Goal: Task Accomplishment & Management: Complete application form

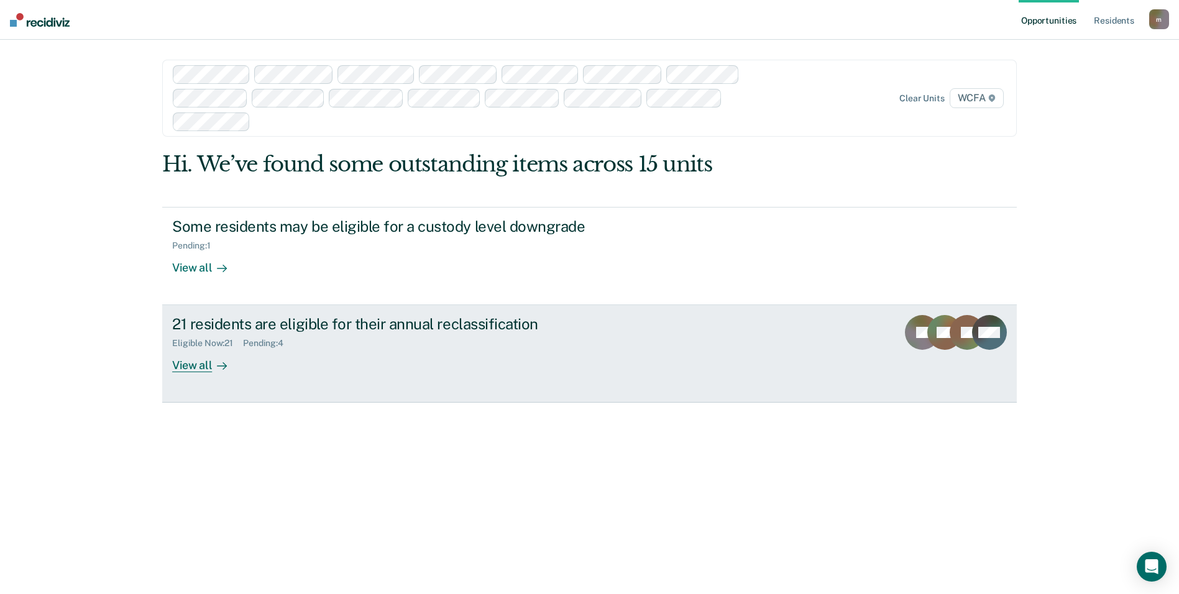
click at [244, 319] on div "21 residents are eligible for their annual reclassification" at bounding box center [390, 324] width 436 height 18
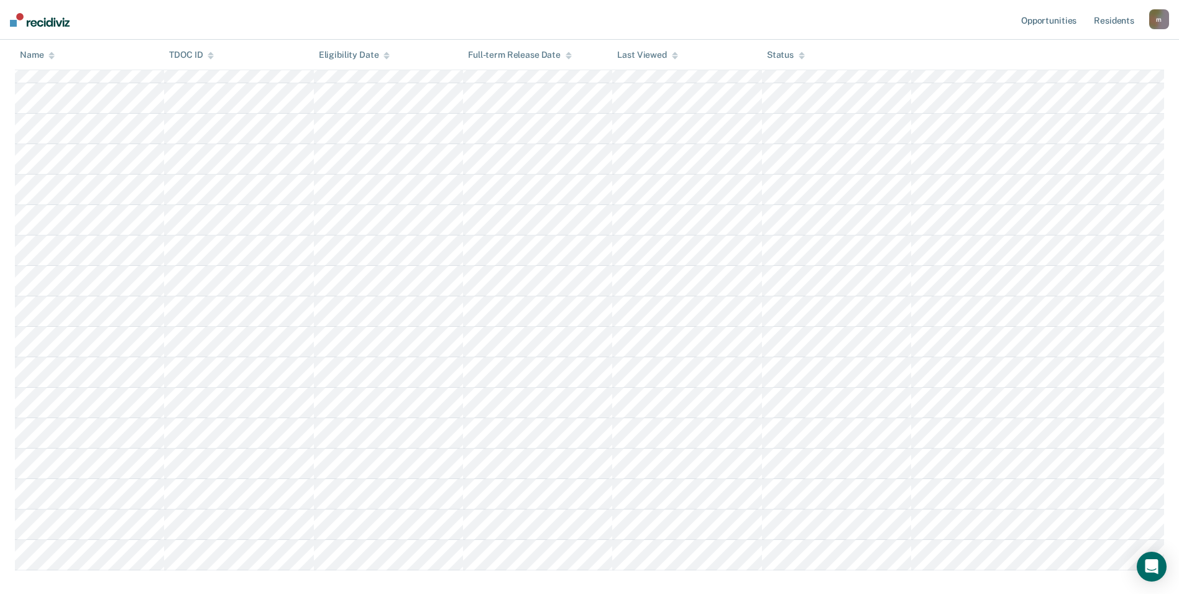
scroll to position [373, 0]
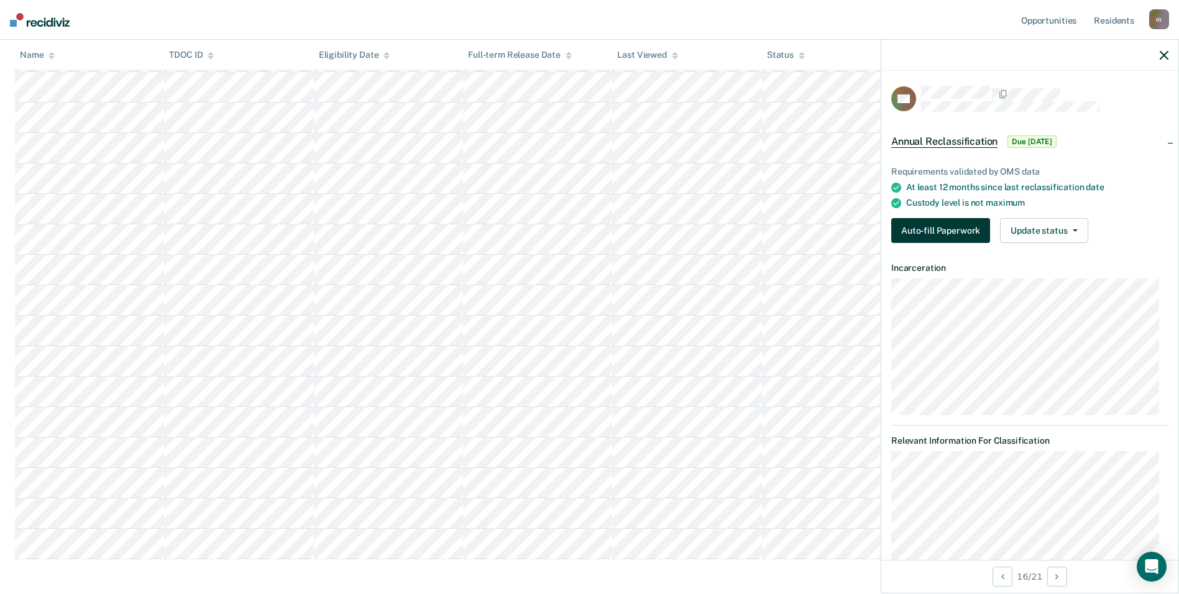
click at [927, 227] on button "Auto-fill Paperwork" at bounding box center [940, 230] width 99 height 25
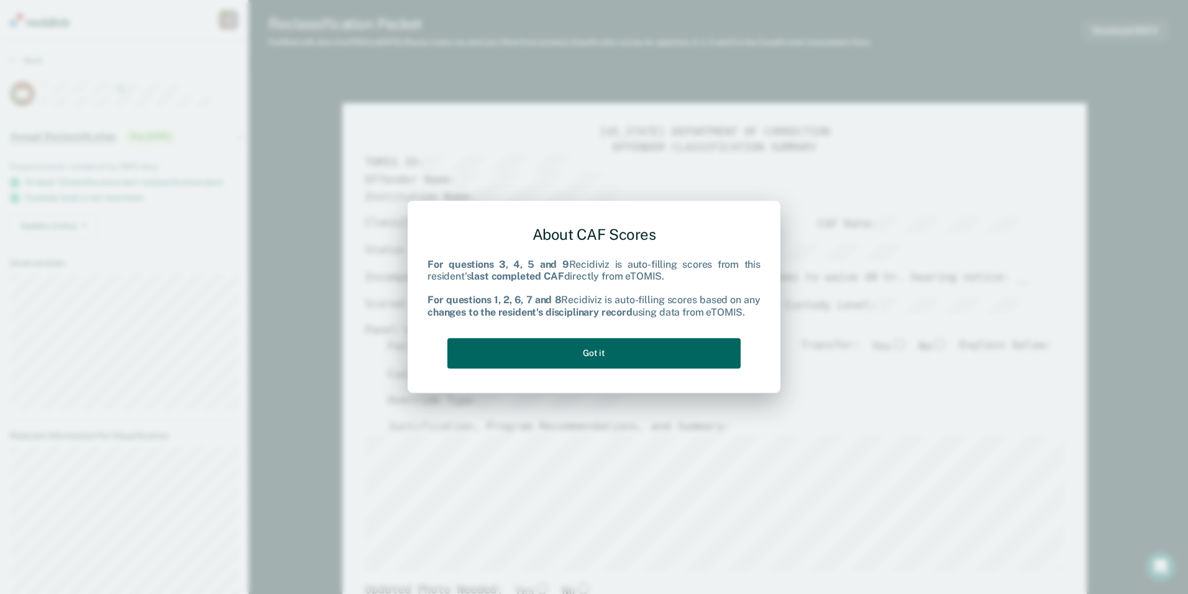
click at [539, 357] on button "Got it" at bounding box center [593, 353] width 293 height 30
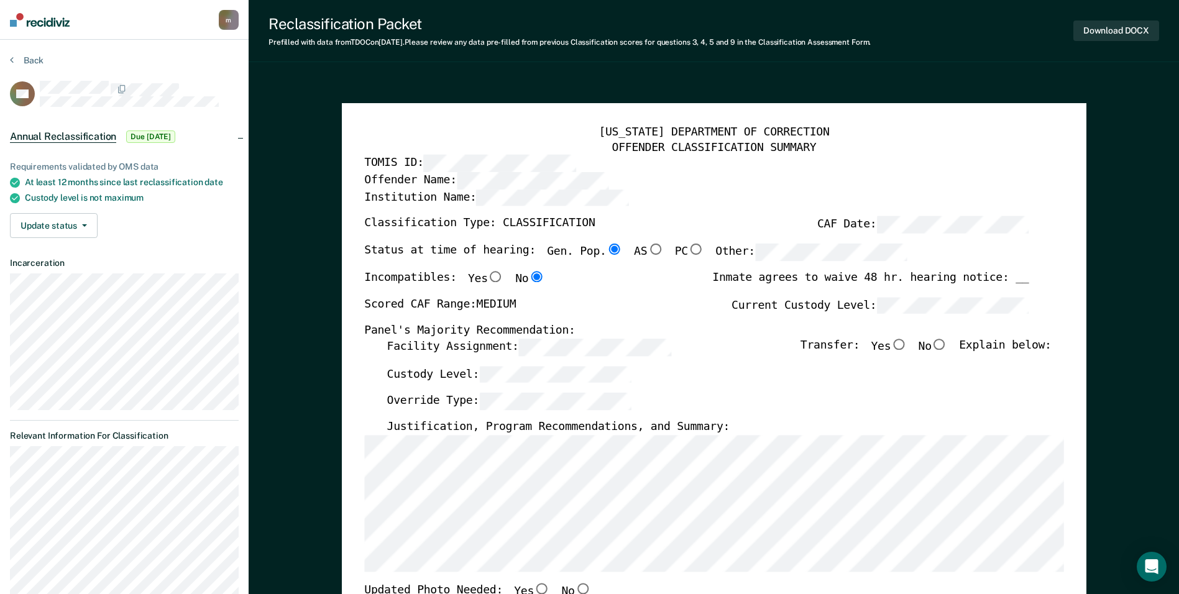
click at [947, 344] on input "No" at bounding box center [940, 344] width 16 height 11
type textarea "x"
radio input "true"
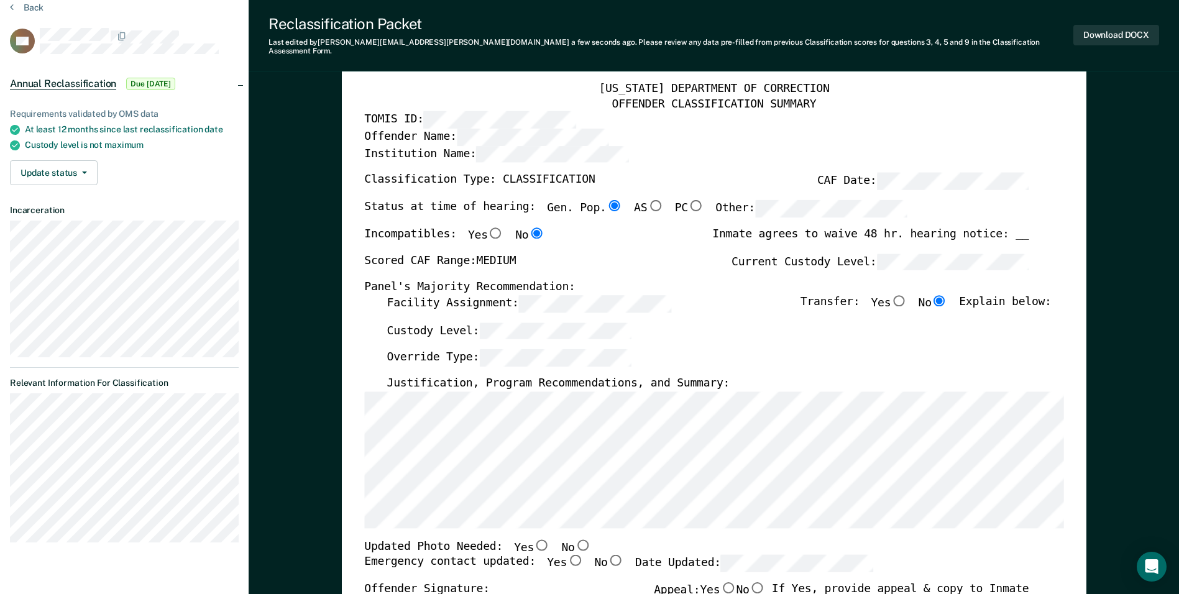
scroll to position [124, 0]
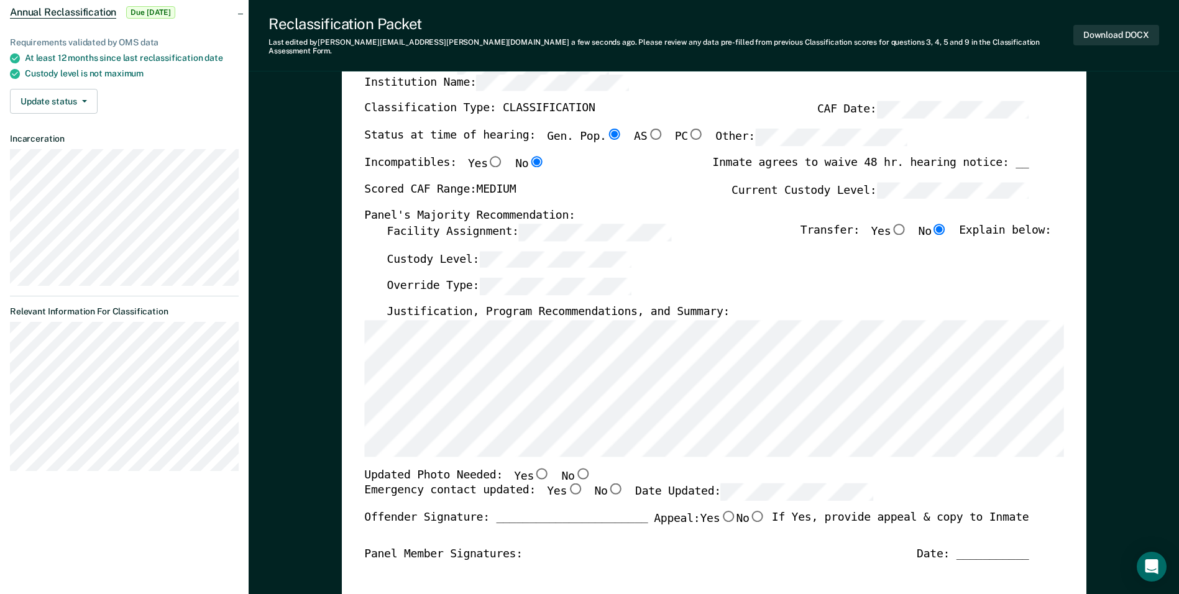
click at [567, 484] on input "Yes" at bounding box center [575, 489] width 16 height 11
type textarea "x"
radio input "true"
click at [534, 467] on input "Yes" at bounding box center [542, 472] width 16 height 11
type textarea "x"
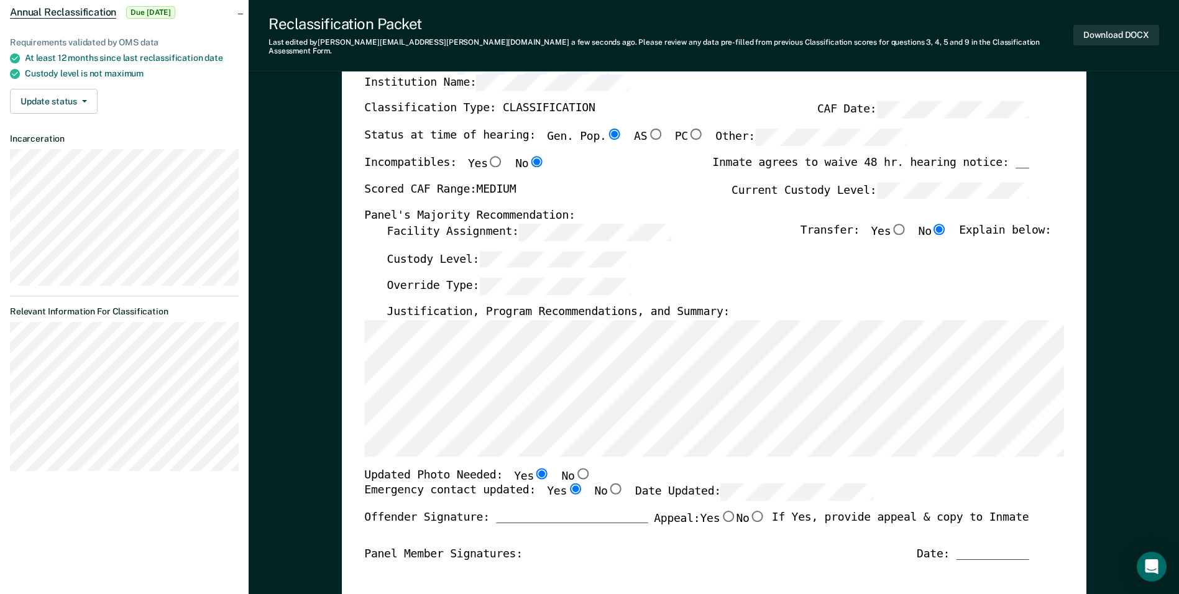
radio input "true"
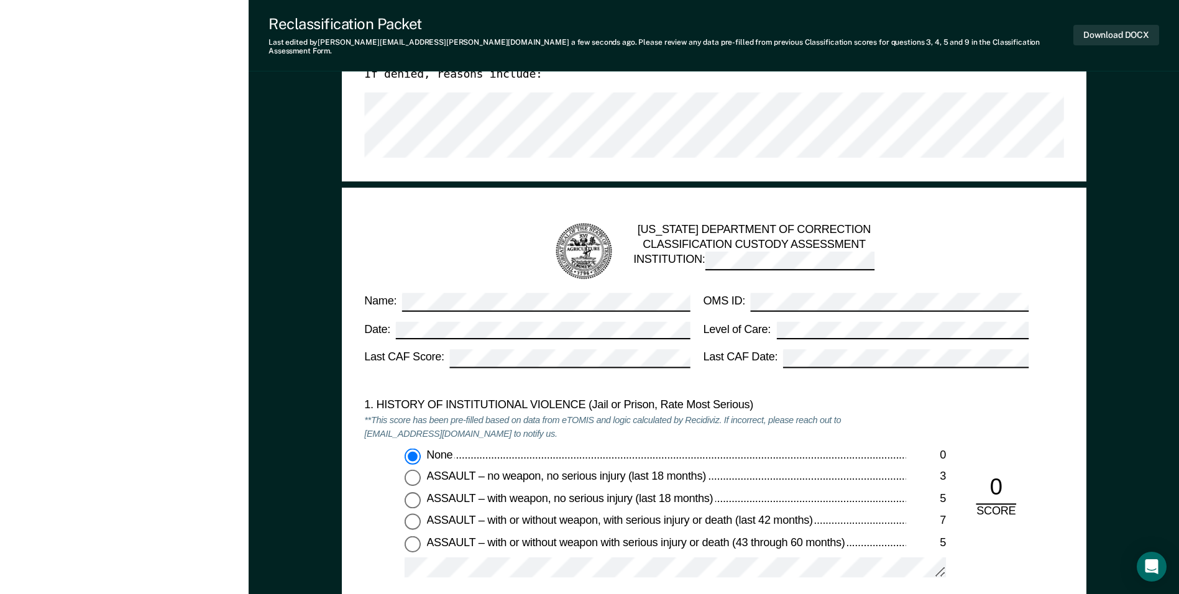
scroll to position [0, 0]
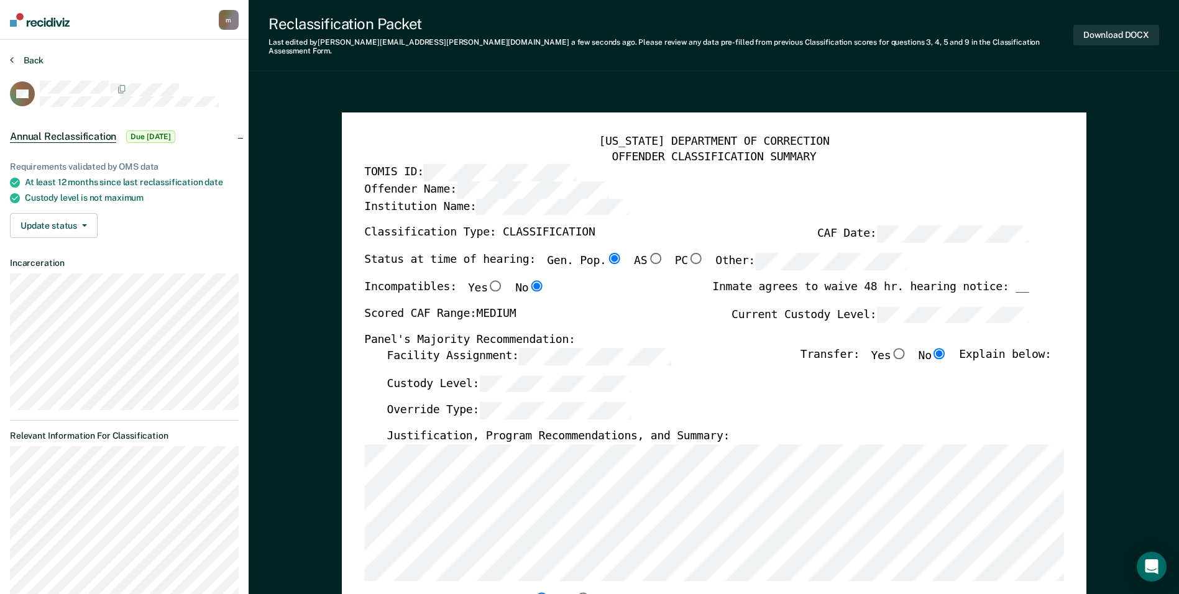
click at [30, 55] on button "Back" at bounding box center [27, 60] width 34 height 11
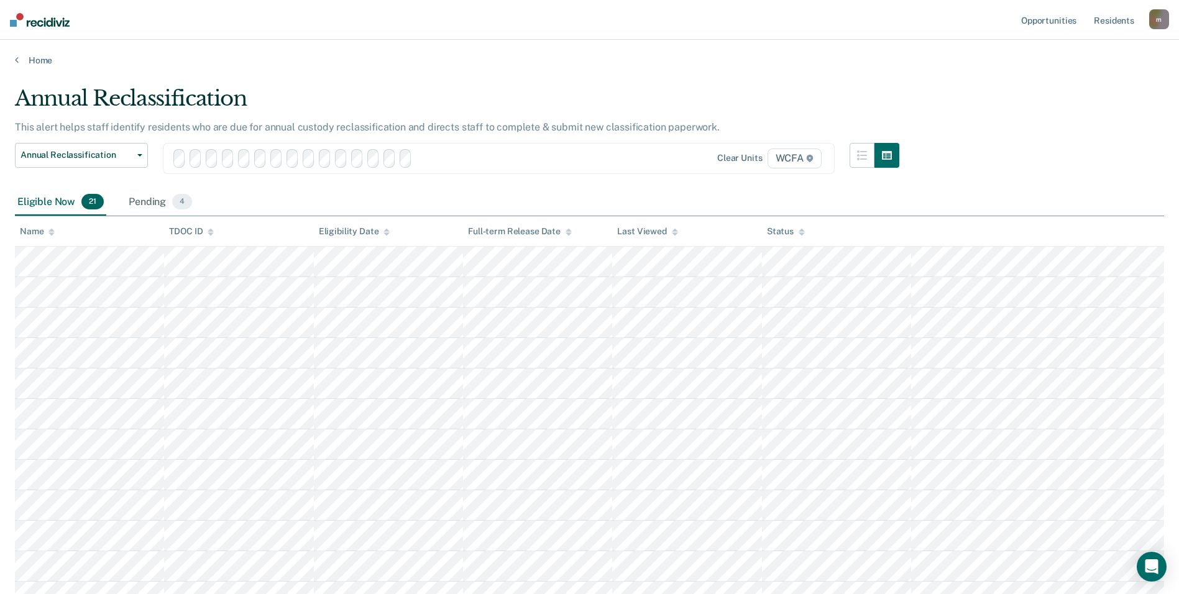
scroll to position [373, 0]
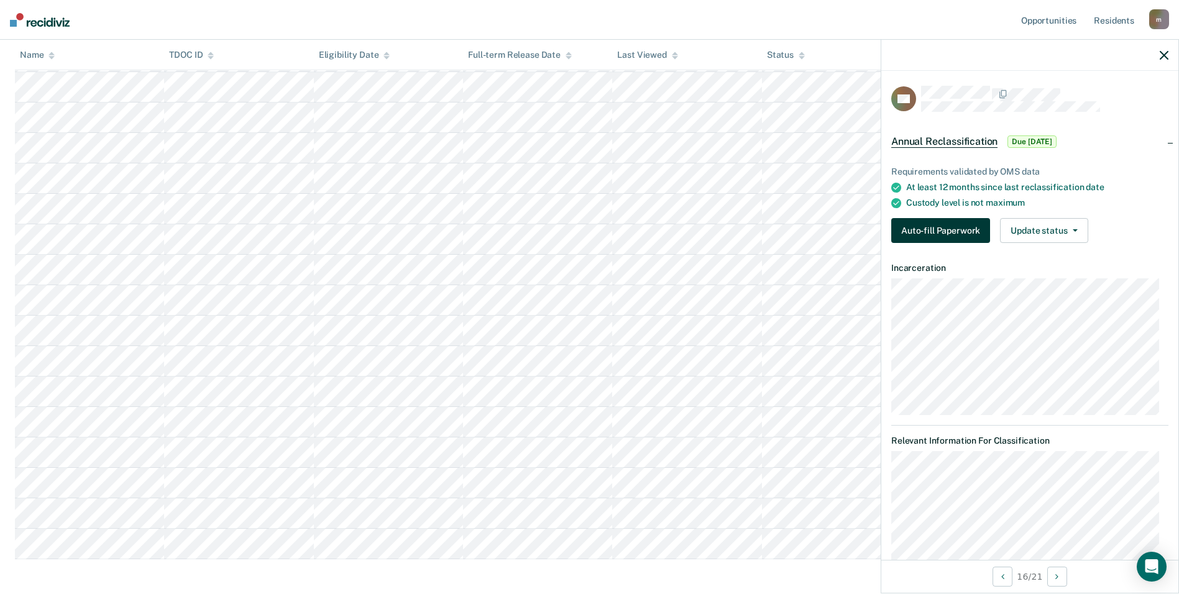
click at [911, 226] on button "Auto-fill Paperwork" at bounding box center [940, 230] width 99 height 25
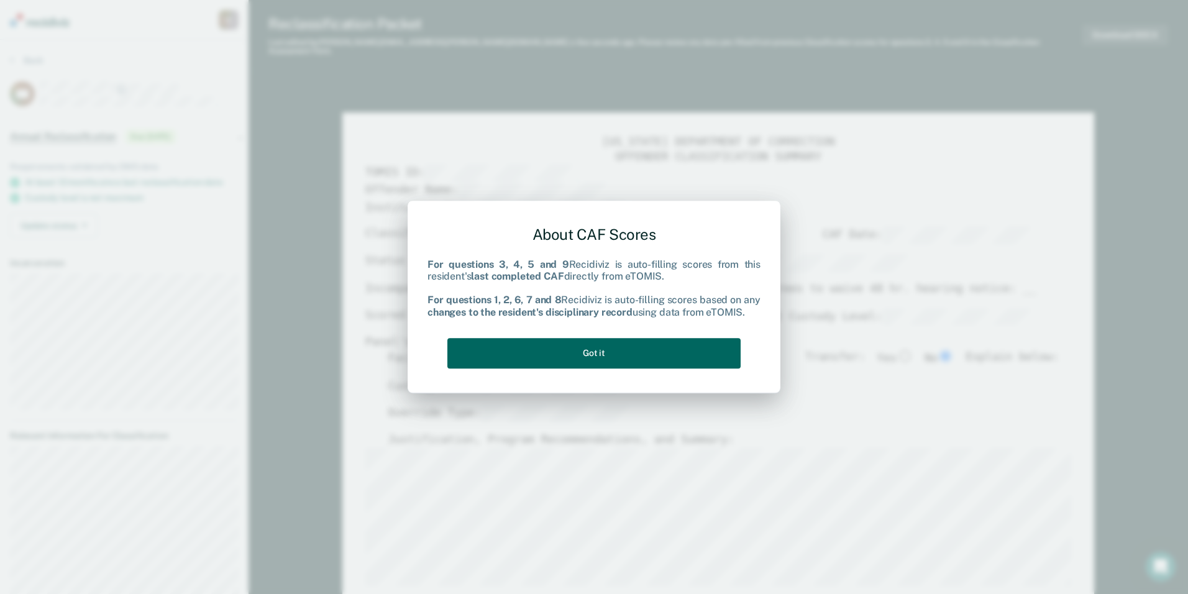
click at [605, 349] on button "Got it" at bounding box center [593, 353] width 293 height 30
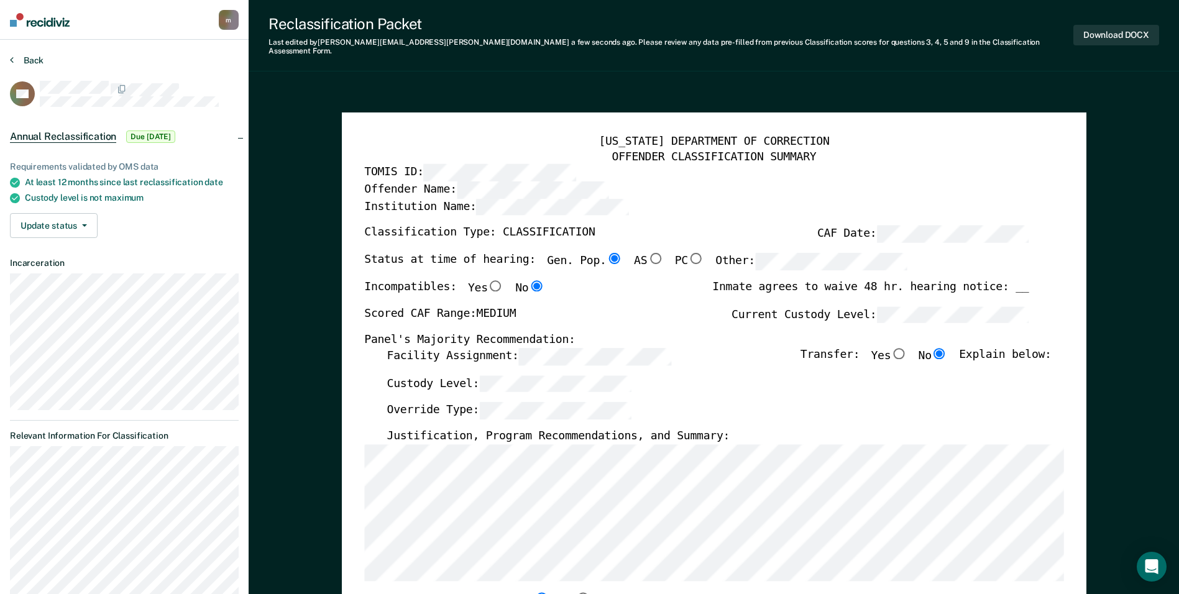
click at [24, 58] on button "Back" at bounding box center [27, 60] width 34 height 11
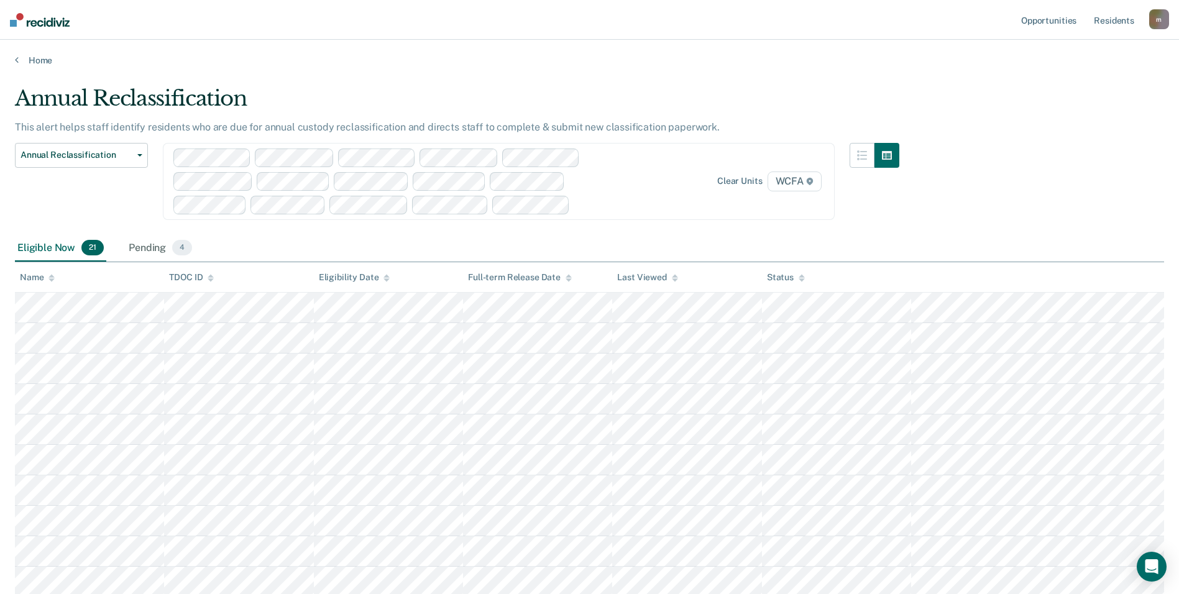
scroll to position [373, 0]
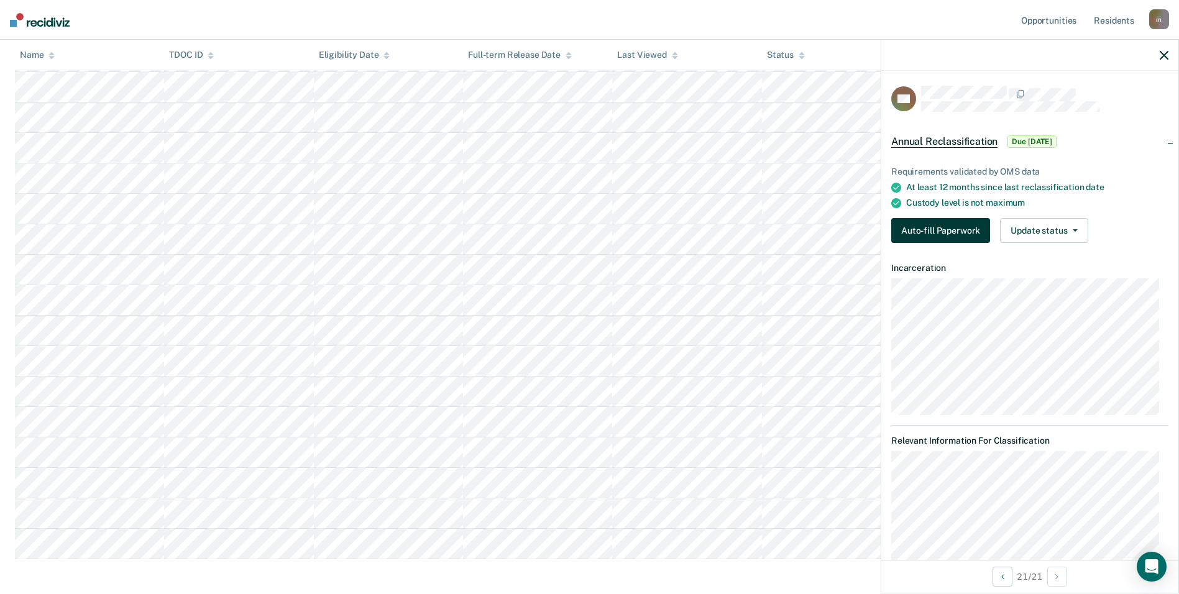
click at [947, 237] on button "Auto-fill Paperwork" at bounding box center [940, 230] width 99 height 25
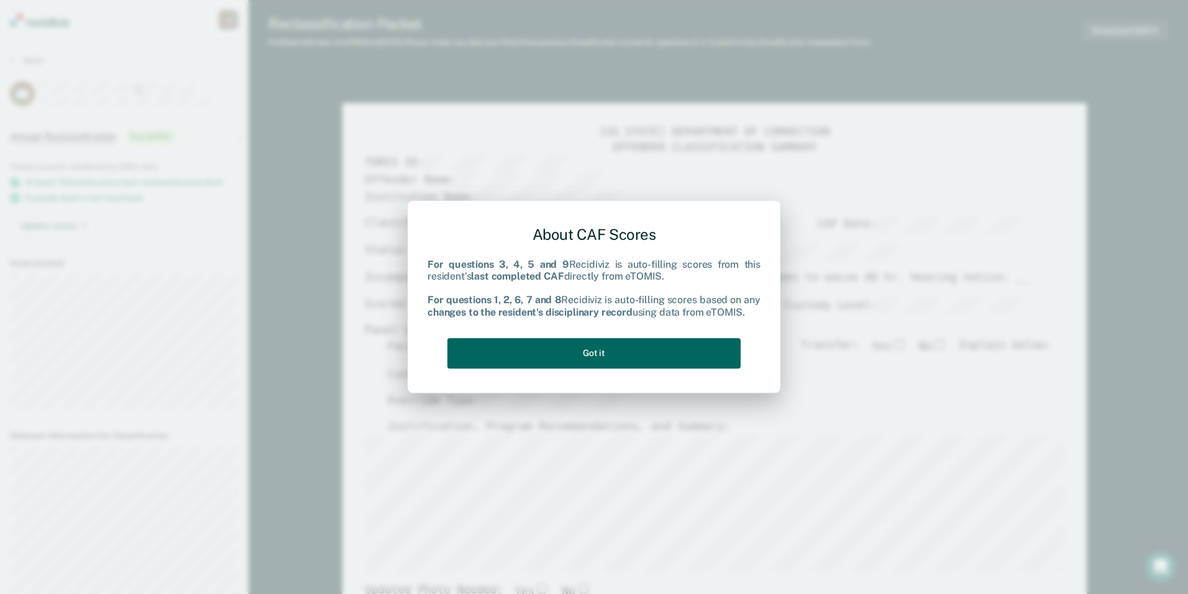
click at [607, 355] on button "Got it" at bounding box center [593, 353] width 293 height 30
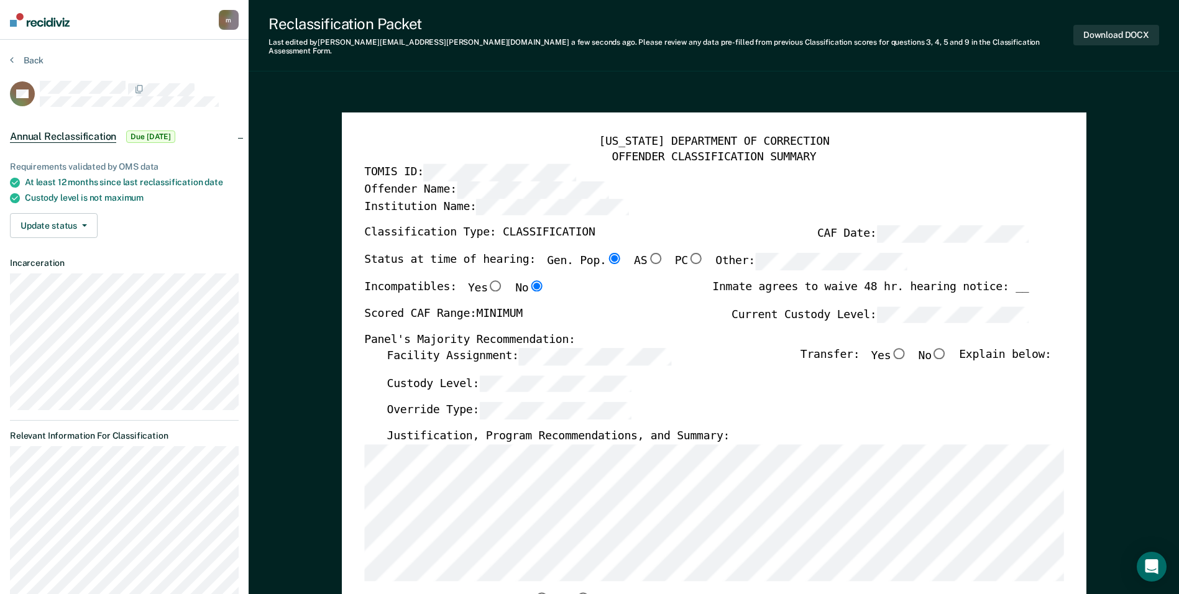
click at [947, 347] on input "No" at bounding box center [940, 352] width 16 height 11
type textarea "x"
radio input "true"
click at [647, 433] on label "Justification, Program Recommendations, and Summary:" at bounding box center [558, 436] width 343 height 15
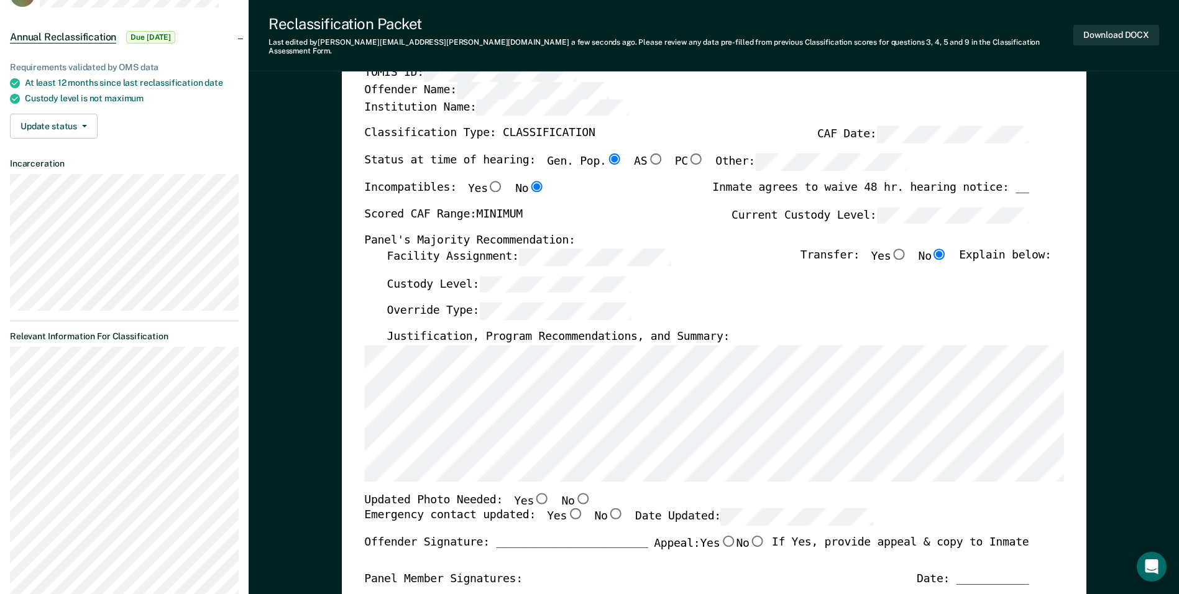
scroll to position [186, 0]
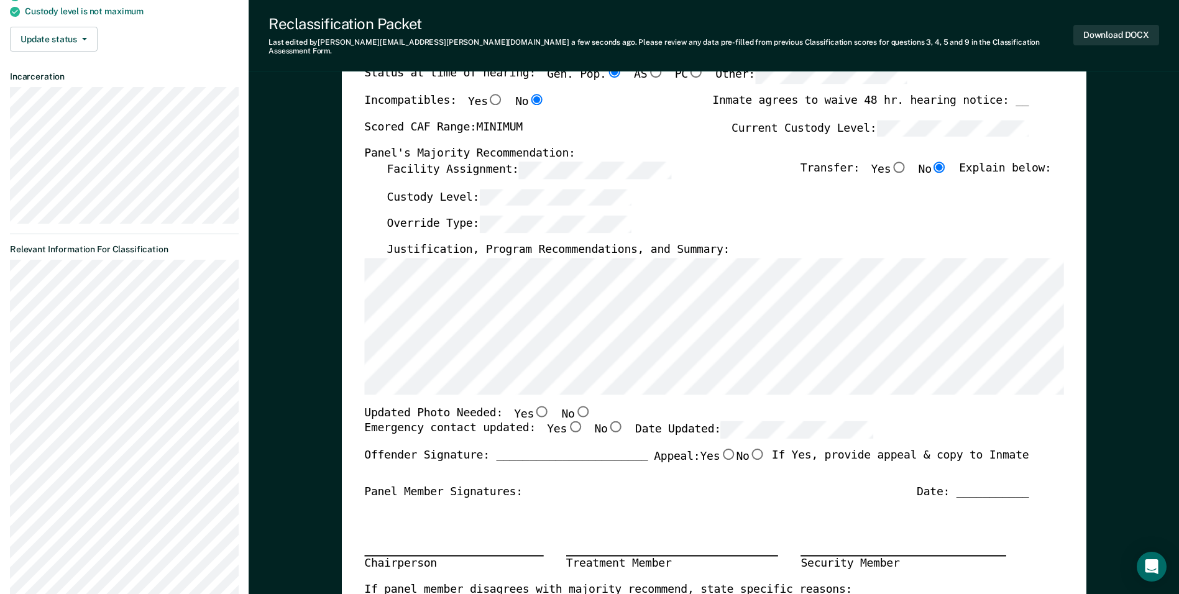
click at [567, 421] on input "Yes" at bounding box center [575, 426] width 16 height 11
type textarea "x"
radio input "true"
drag, startPoint x: 526, startPoint y: 403, endPoint x: 532, endPoint y: 398, distance: 7.9
click at [534, 405] on input "Yes" at bounding box center [542, 410] width 16 height 11
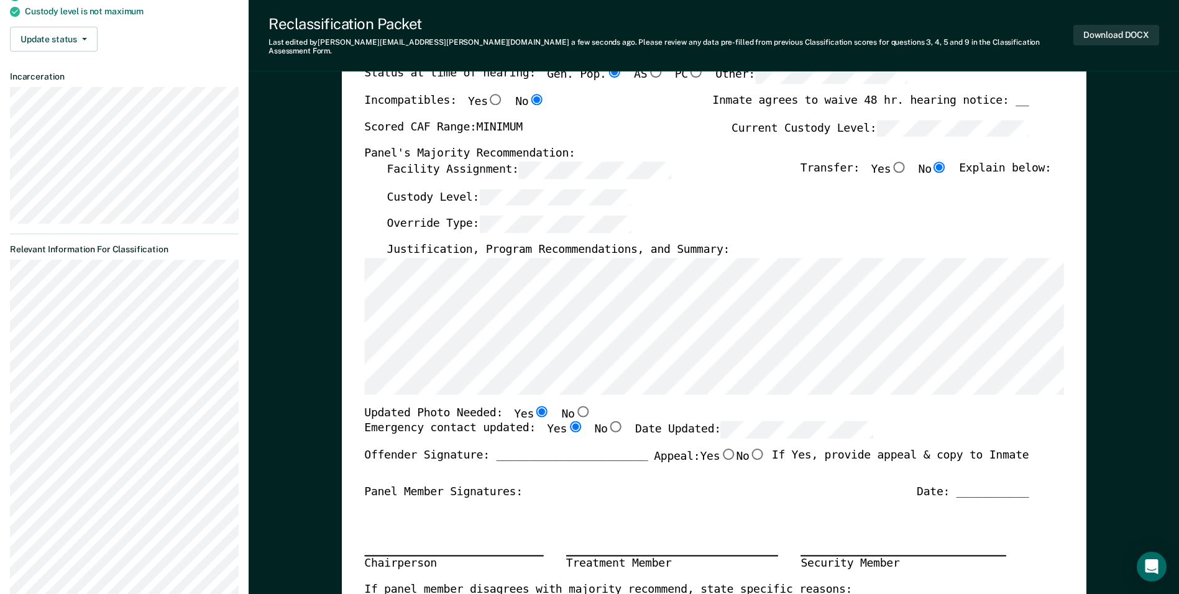
type textarea "x"
radio input "true"
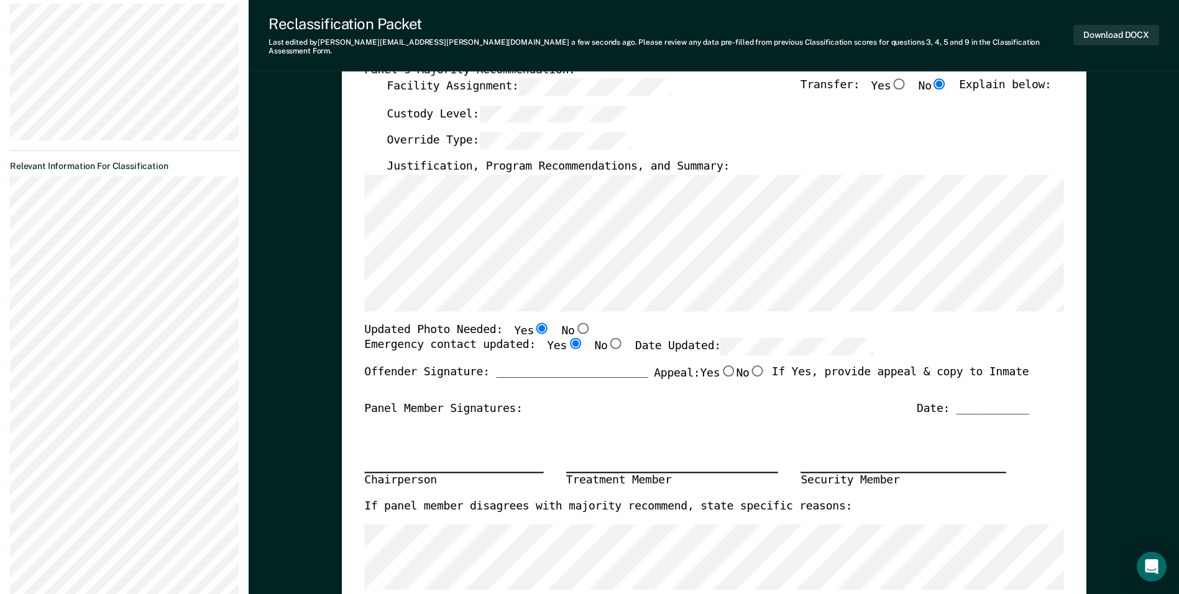
scroll to position [0, 0]
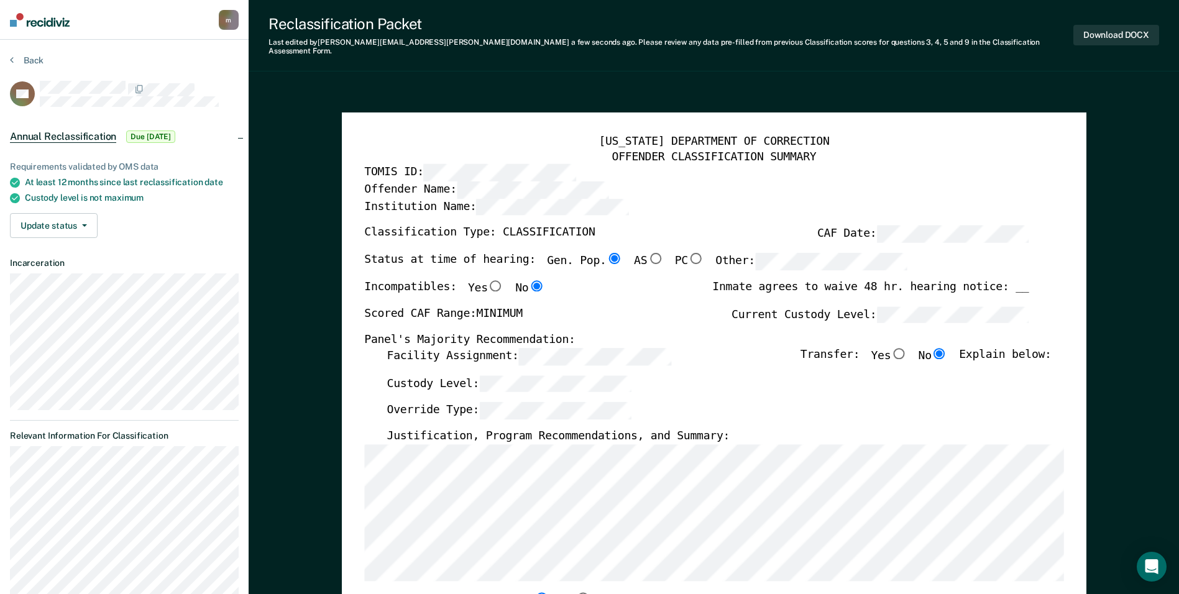
drag, startPoint x: 26, startPoint y: 53, endPoint x: 193, endPoint y: 60, distance: 166.7
click at [193, 60] on div "Back" at bounding box center [124, 68] width 229 height 26
click at [32, 55] on button "Back" at bounding box center [27, 60] width 34 height 11
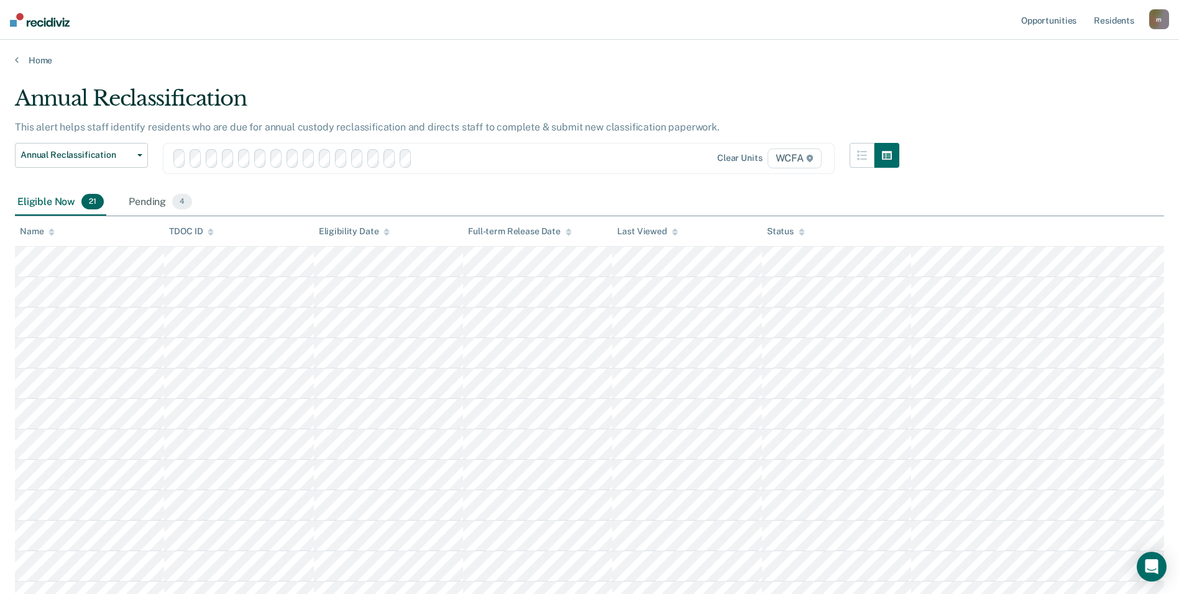
scroll to position [373, 0]
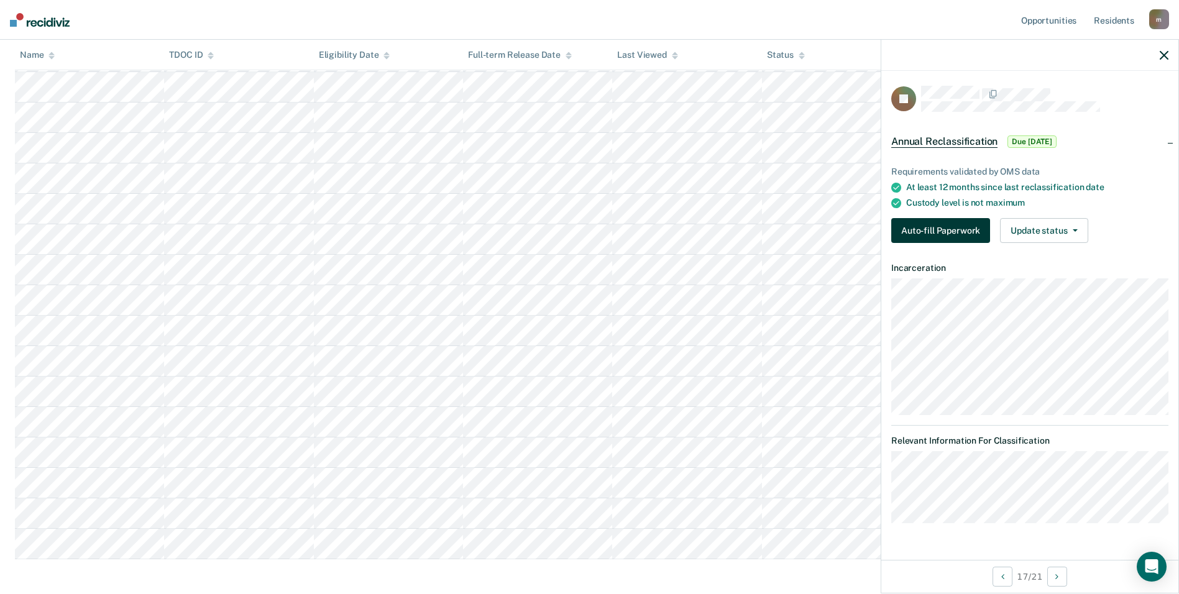
click at [929, 230] on button "Auto-fill Paperwork" at bounding box center [940, 230] width 99 height 25
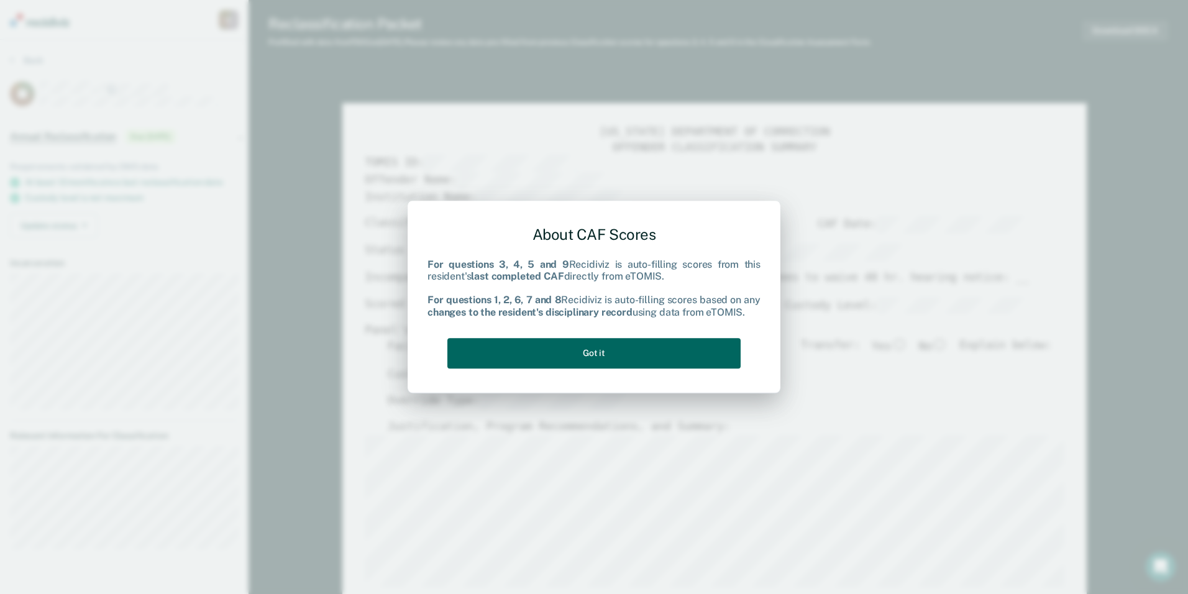
click at [638, 344] on button "Got it" at bounding box center [593, 353] width 293 height 30
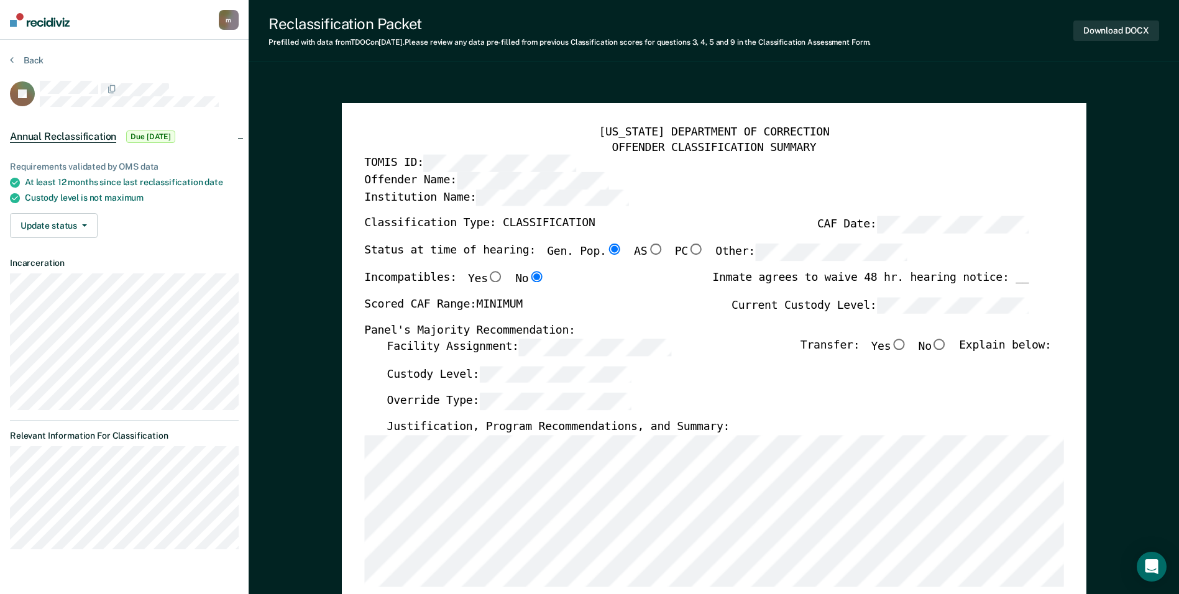
click at [947, 342] on input "No" at bounding box center [940, 344] width 16 height 11
type textarea "x"
radio input "true"
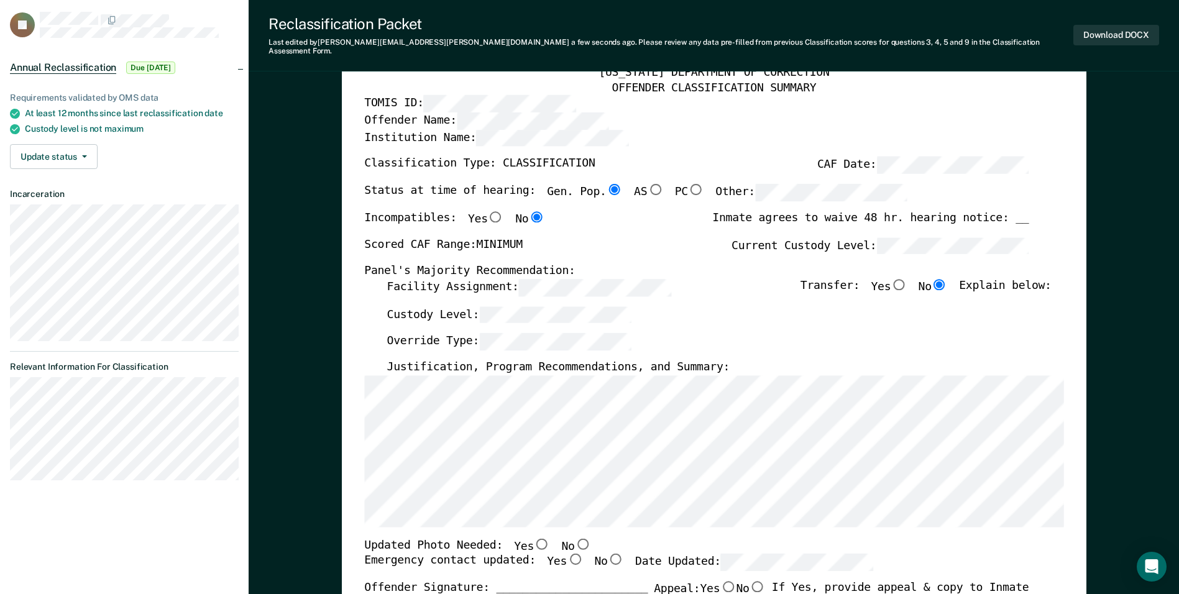
scroll to position [124, 0]
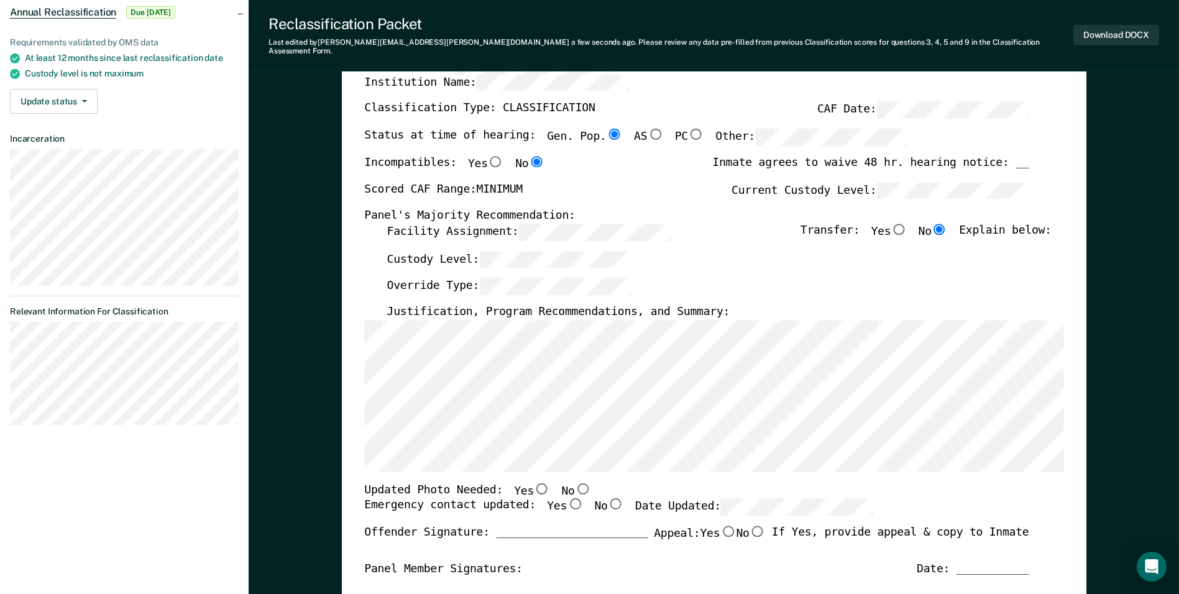
click at [567, 498] on input "Yes" at bounding box center [575, 503] width 16 height 11
type textarea "x"
radio input "true"
click at [574, 482] on input "No" at bounding box center [582, 487] width 16 height 11
type textarea "x"
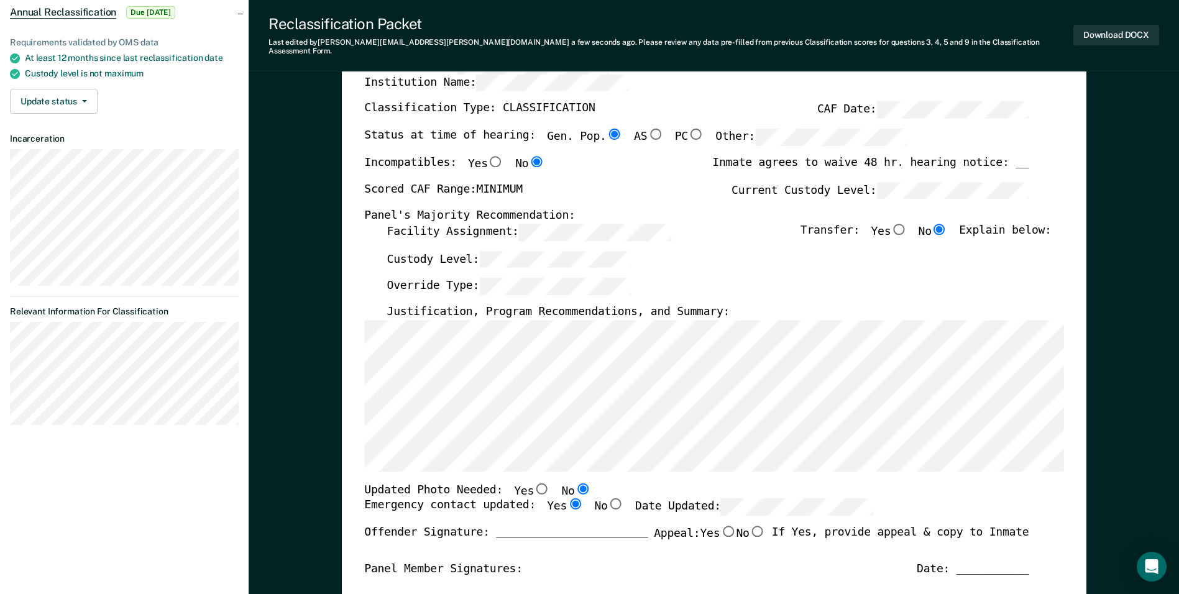
radio input "true"
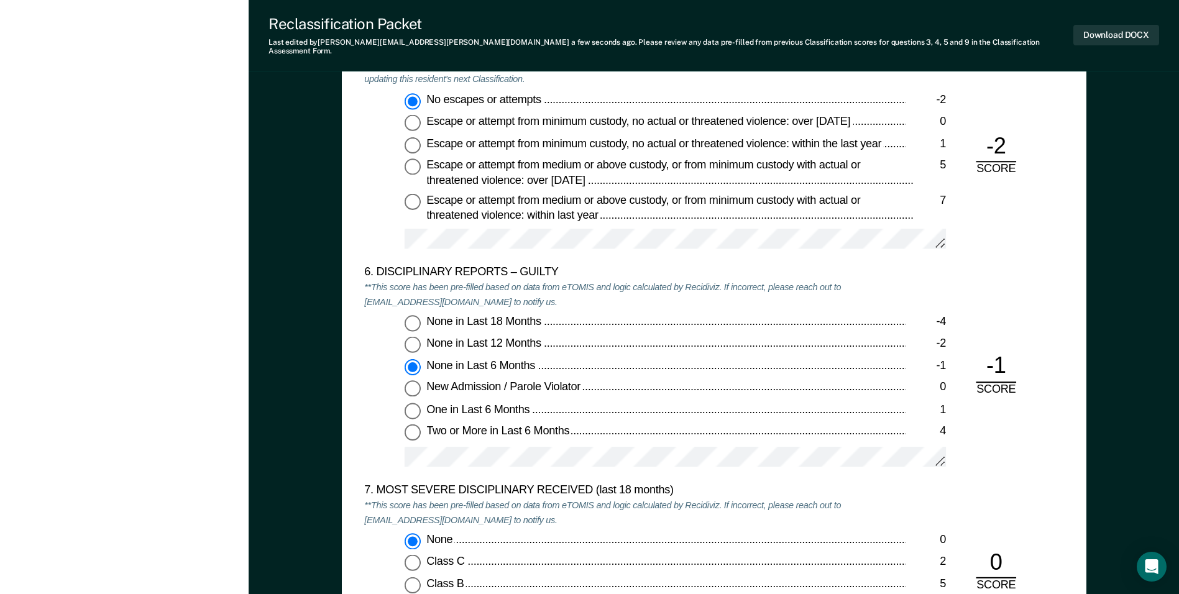
scroll to position [2051, 0]
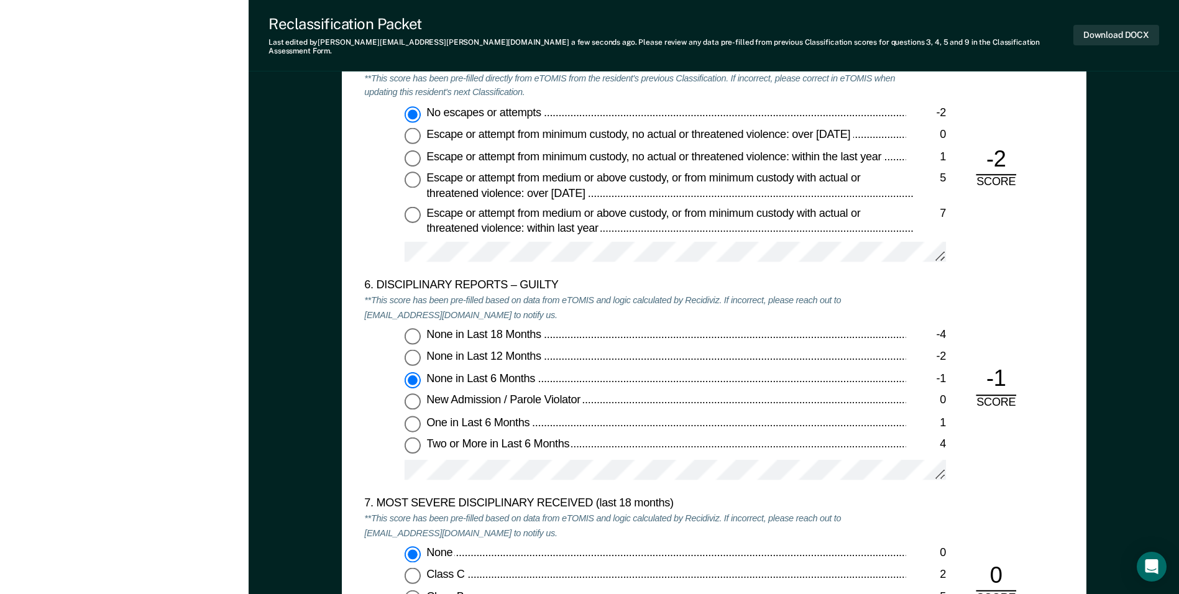
click at [515, 451] on div "None in Last 18 Months -4 None in Last 12 Months -2 None in Last 6 Months -1 Ne…" at bounding box center [634, 409] width 541 height 163
click at [488, 350] on span "None in Last 12 Months" at bounding box center [484, 356] width 117 height 12
click at [421, 350] on input "None in Last 12 Months -2" at bounding box center [413, 358] width 16 height 16
type textarea "x"
radio input "true"
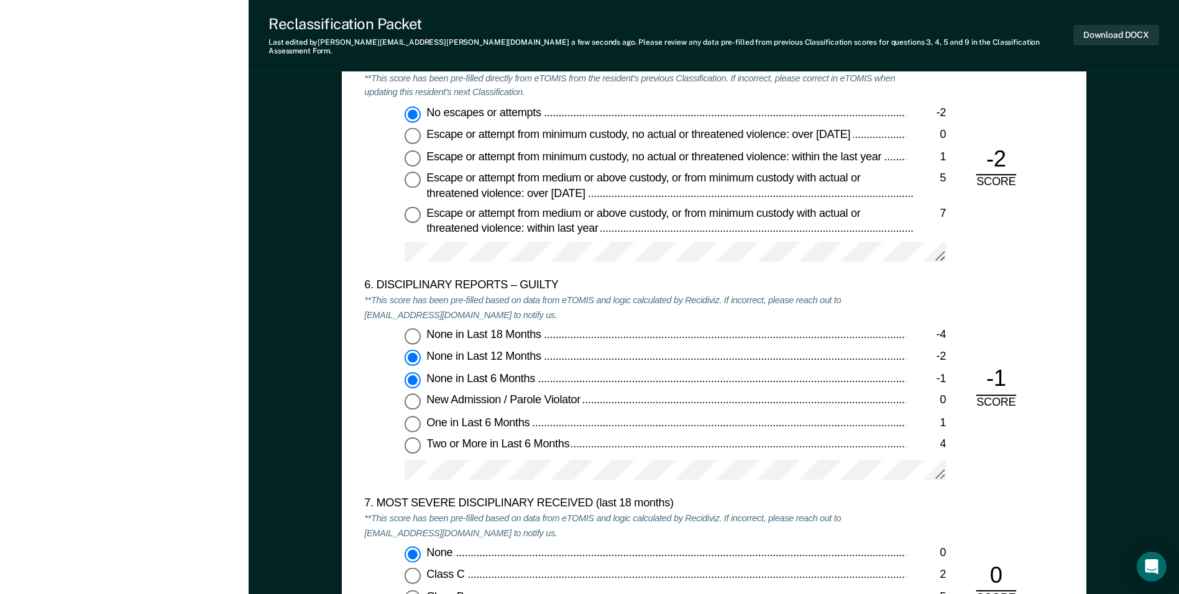
radio input "false"
click at [227, 397] on div "[PERSON_NAME][EMAIL_ADDRESS][PERSON_NAME][DOMAIN_NAME] m Profile How it works L…" at bounding box center [124, 22] width 249 height 4147
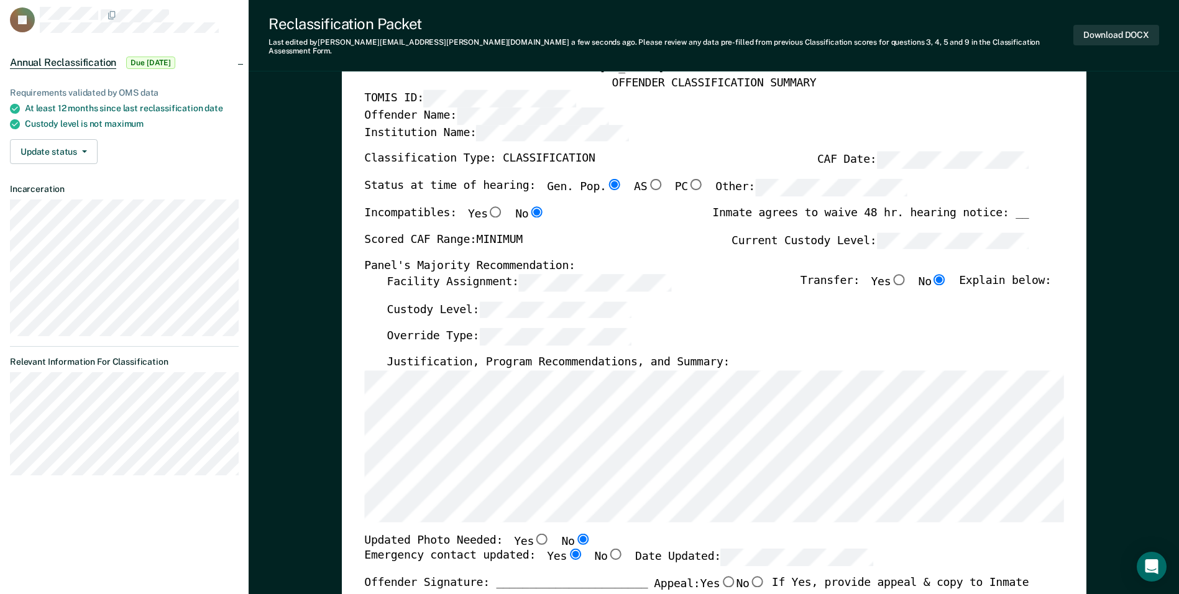
scroll to position [0, 0]
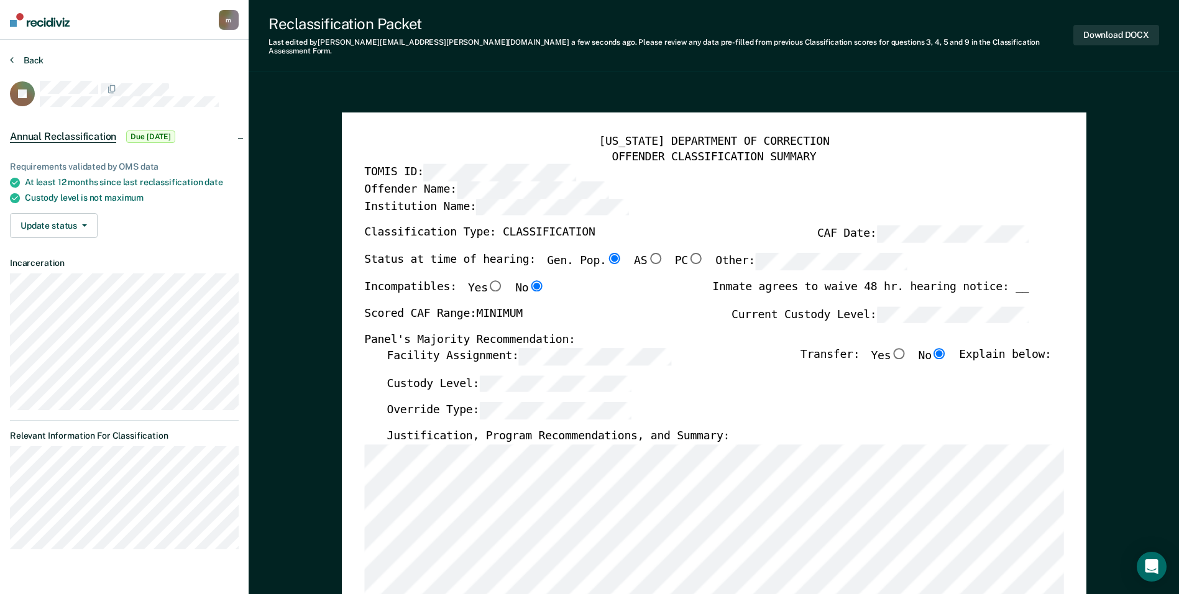
click at [23, 59] on button "Back" at bounding box center [27, 60] width 34 height 11
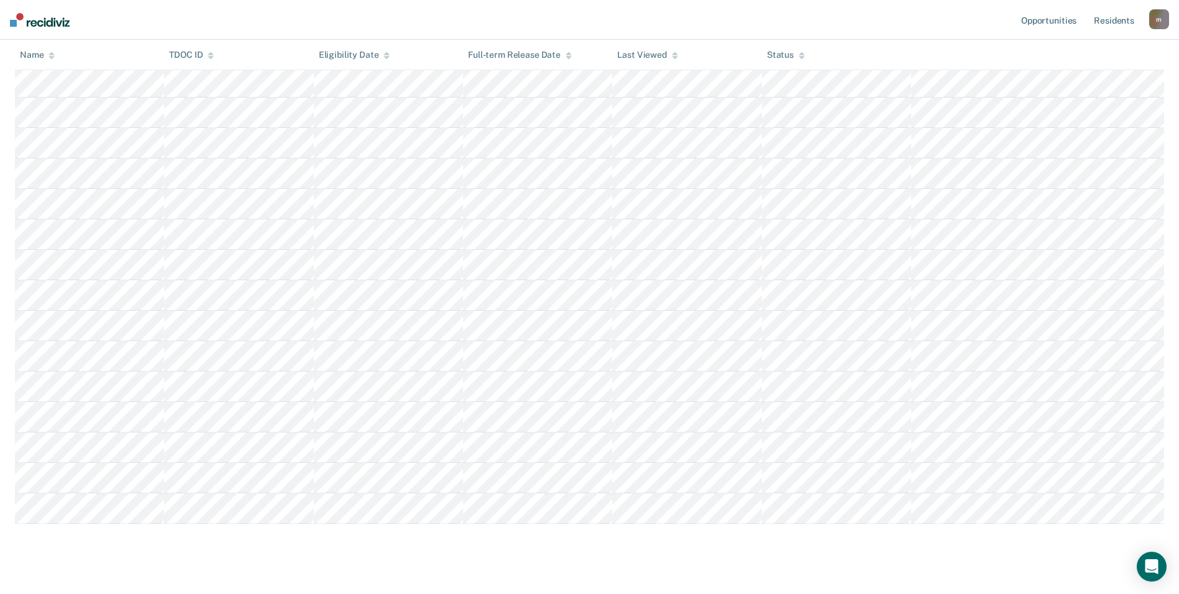
scroll to position [428, 0]
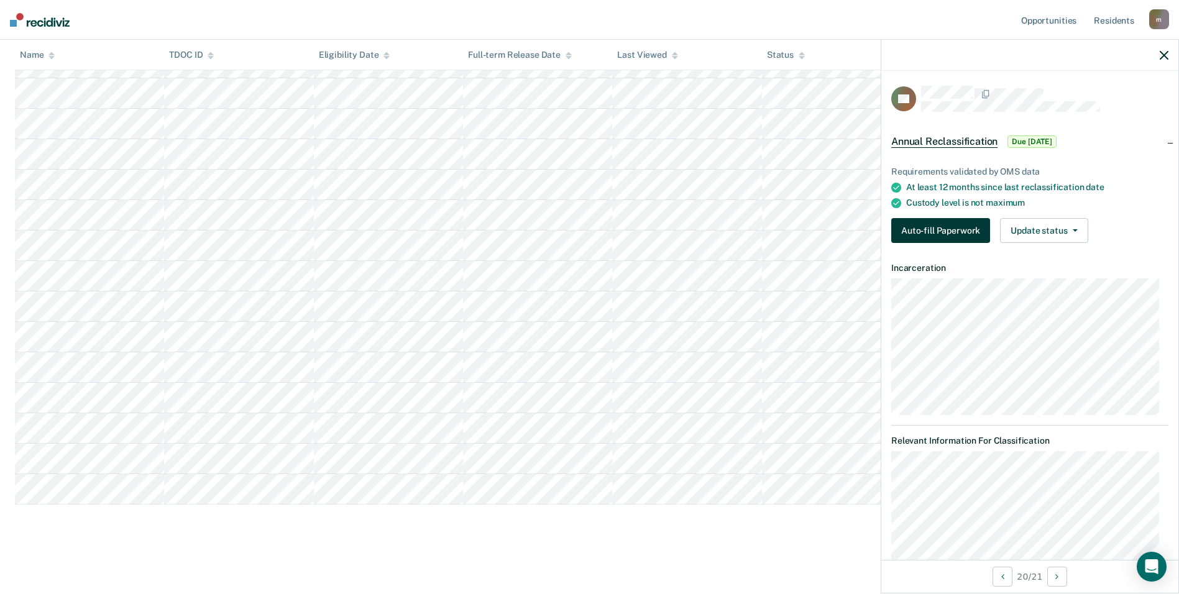
click at [937, 231] on button "Auto-fill Paperwork" at bounding box center [940, 230] width 99 height 25
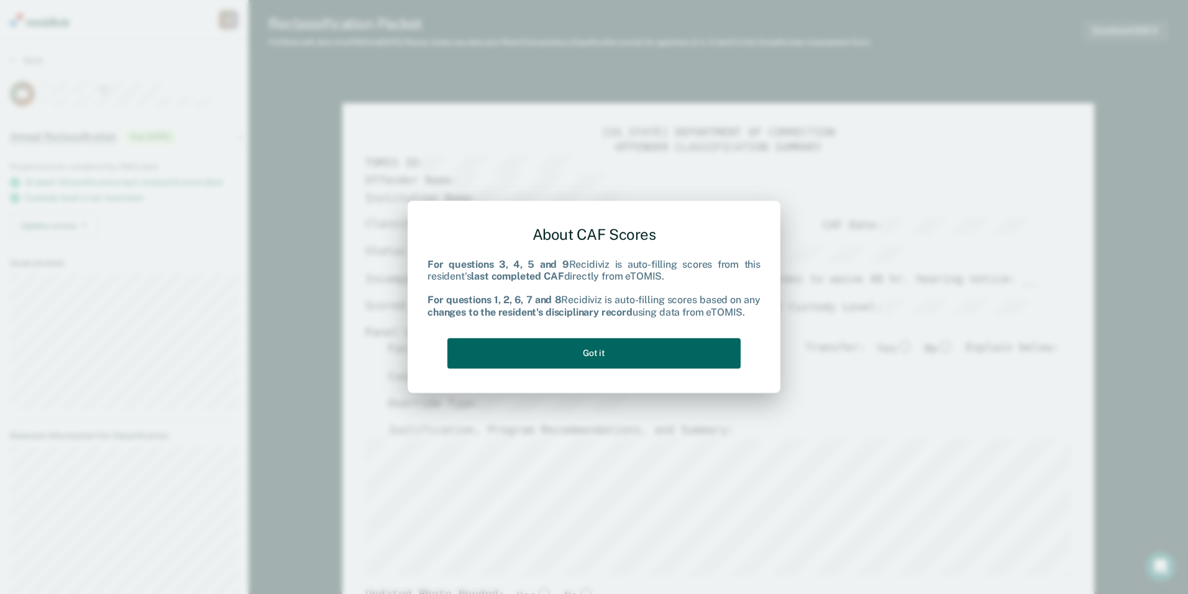
click at [649, 359] on button "Got it" at bounding box center [593, 353] width 293 height 30
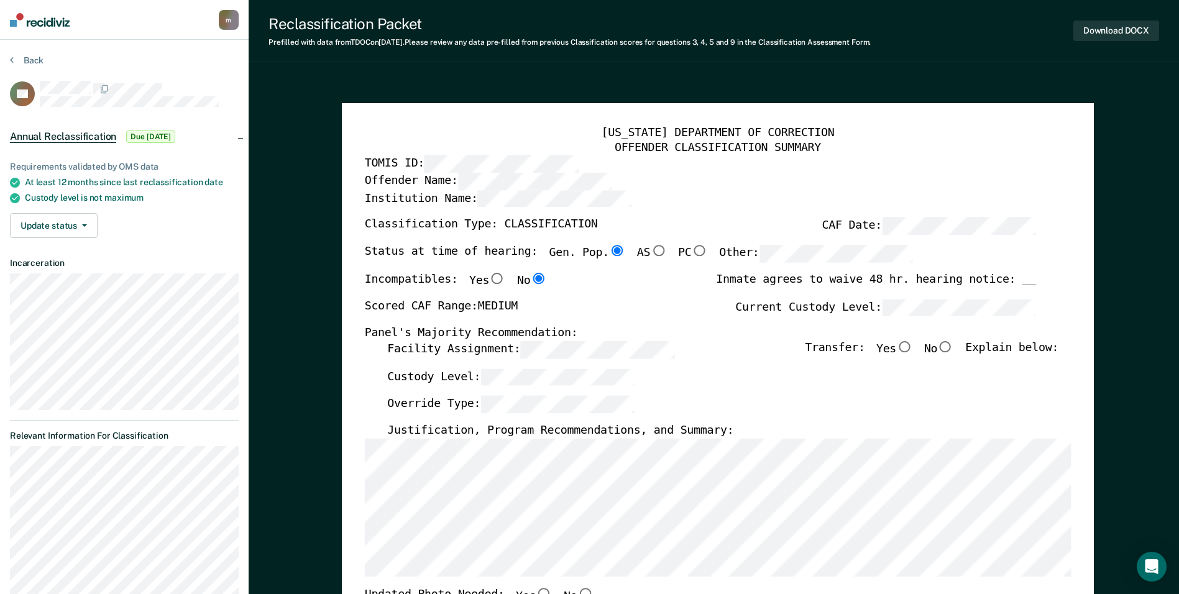
click at [883, 239] on div "Classification Type: CLASSIFICATION CAF Date:" at bounding box center [699, 231] width 671 height 27
drag, startPoint x: 950, startPoint y: 347, endPoint x: 757, endPoint y: 360, distance: 193.7
click at [950, 347] on input "No" at bounding box center [945, 346] width 16 height 11
type textarea "x"
radio input "true"
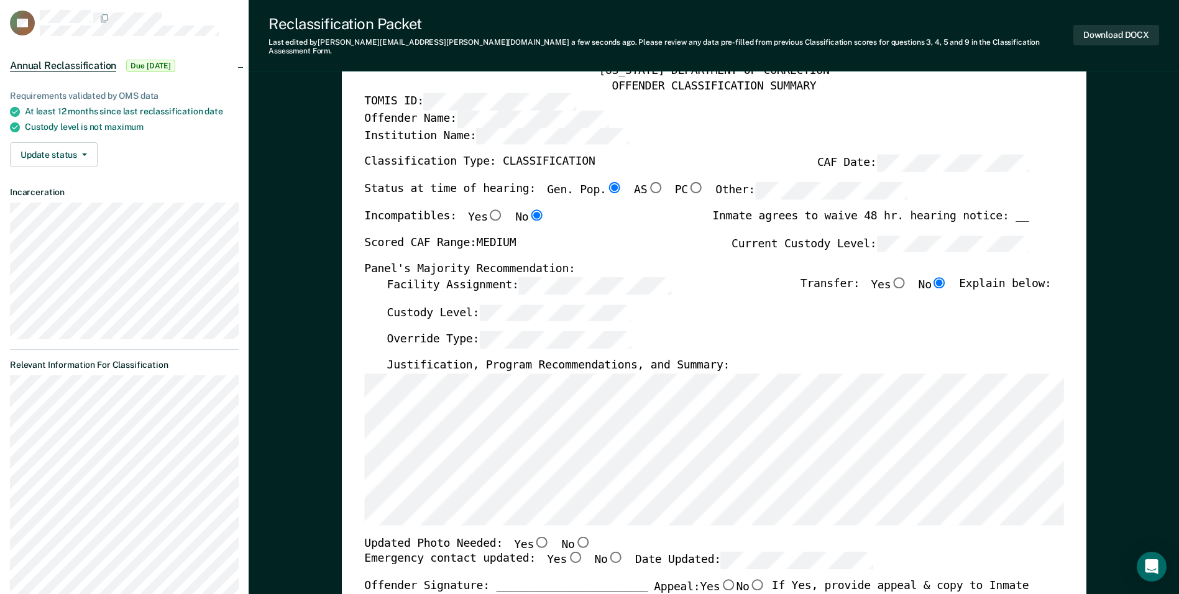
scroll to position [186, 0]
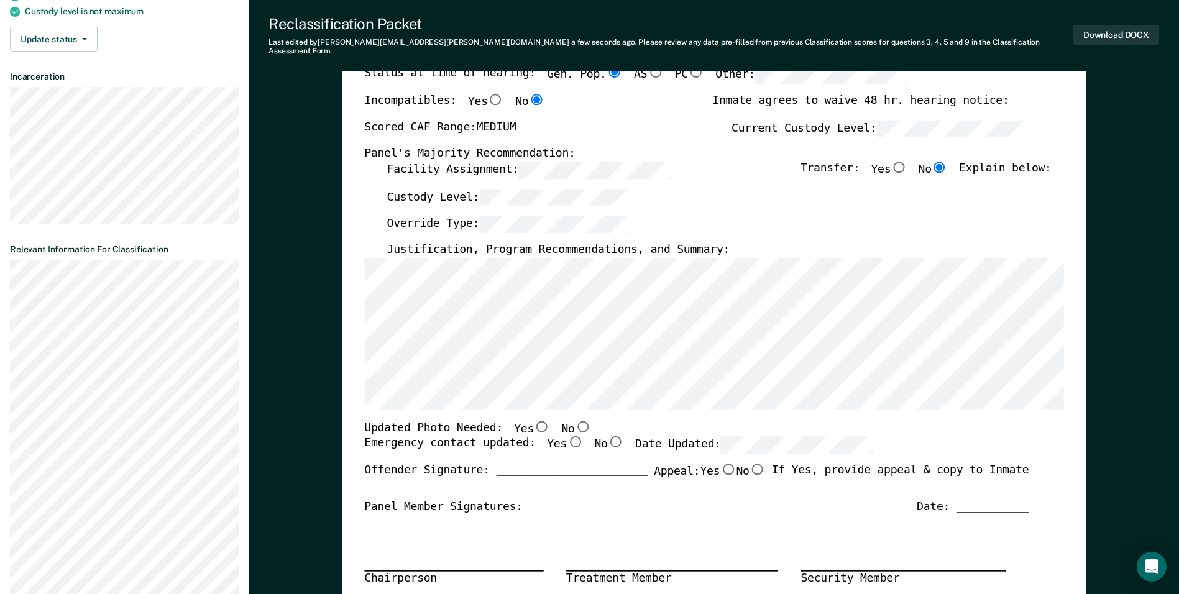
click at [567, 436] on input "Yes" at bounding box center [575, 441] width 16 height 11
type textarea "x"
radio input "true"
click at [574, 420] on input "No" at bounding box center [582, 425] width 16 height 11
type textarea "x"
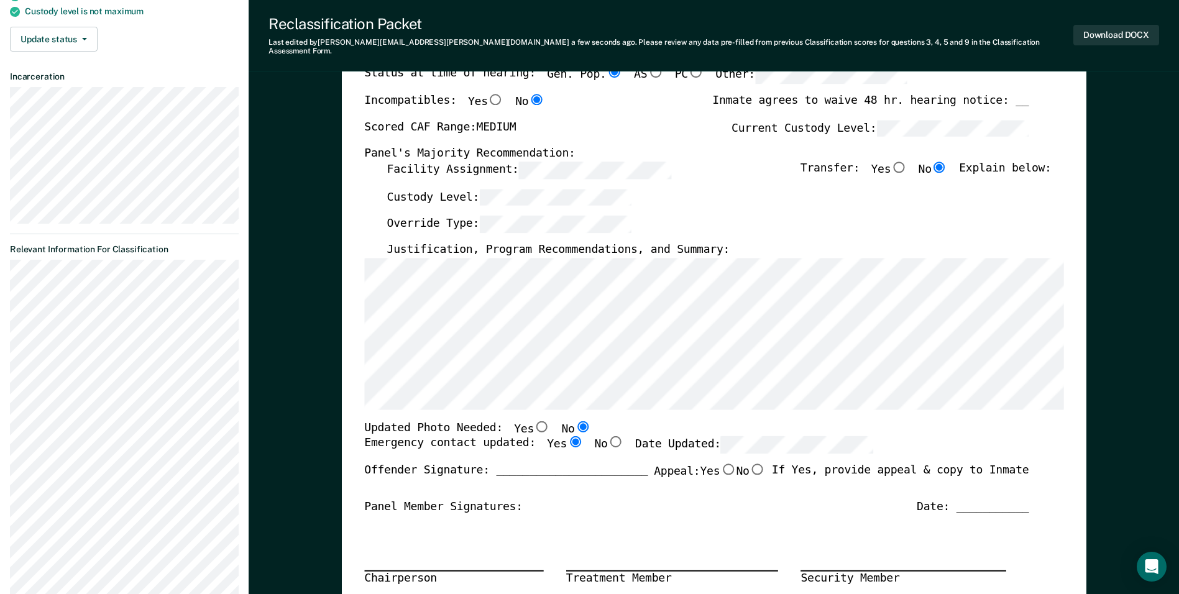
radio input "true"
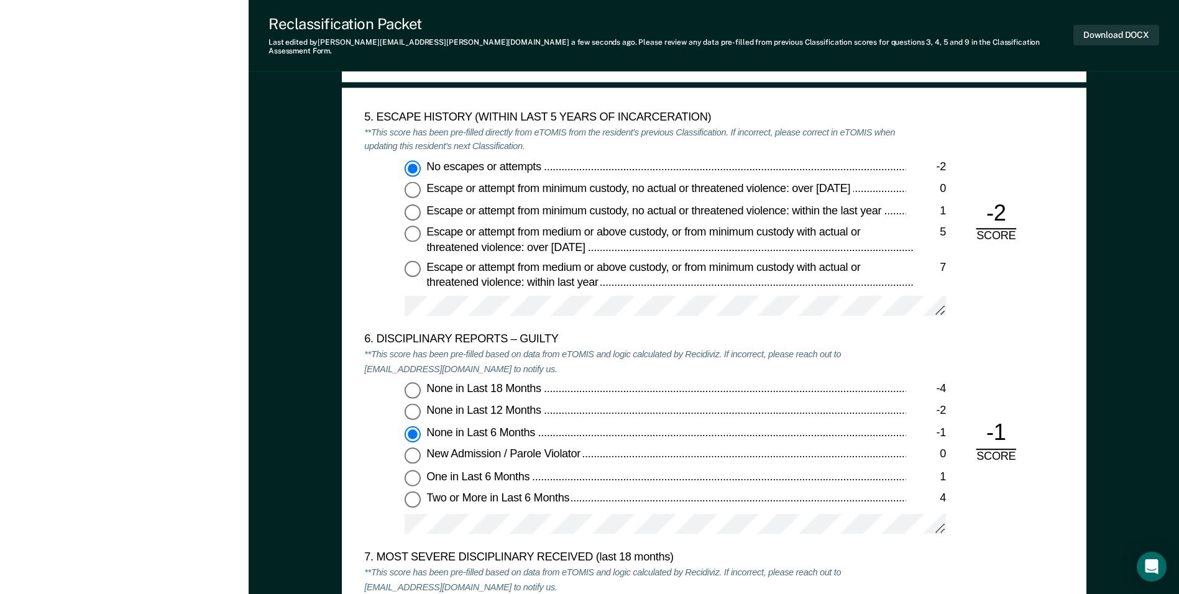
scroll to position [1989, 0]
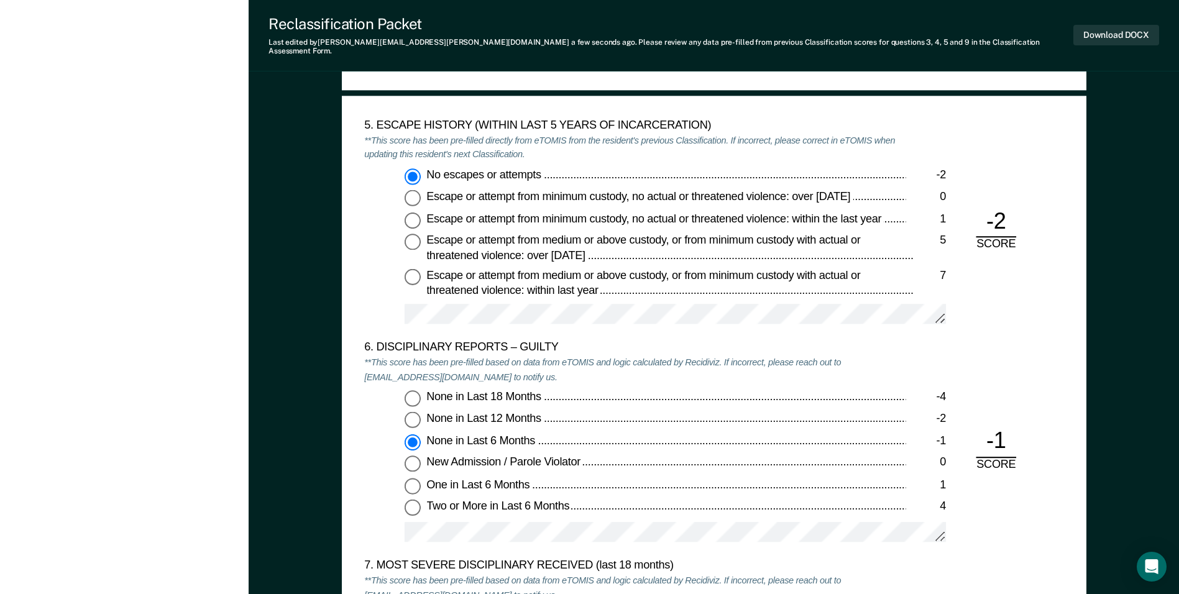
click at [526, 413] on span "None in Last 12 Months" at bounding box center [484, 418] width 117 height 12
click at [421, 413] on input "None in Last 12 Months -2" at bounding box center [413, 420] width 16 height 16
type textarea "x"
radio input "true"
radio input "false"
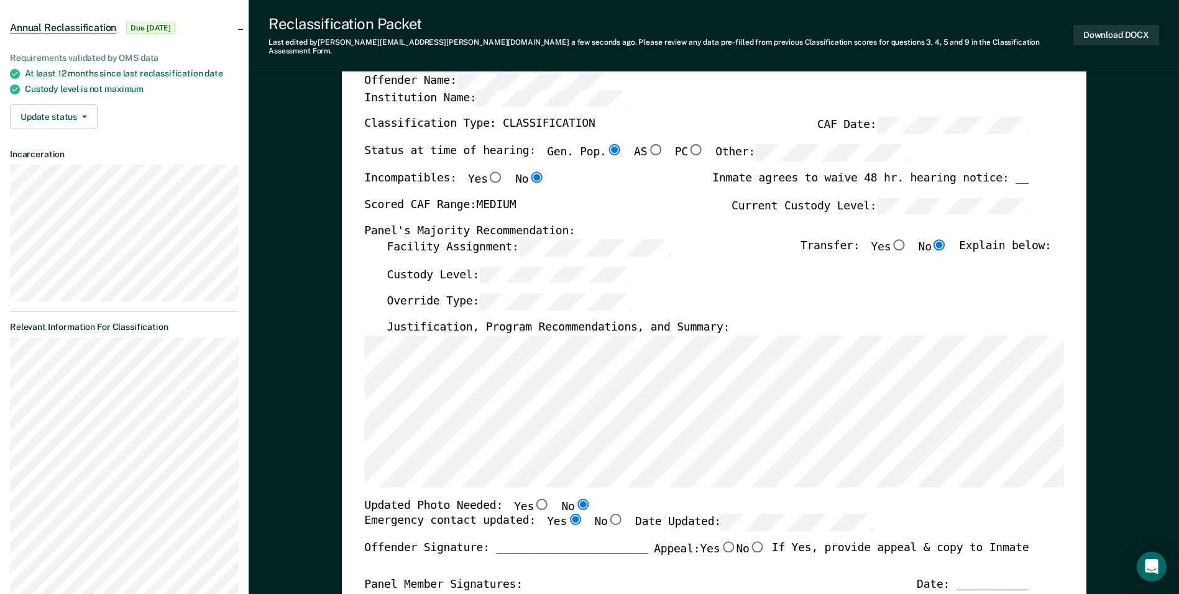
scroll to position [0, 0]
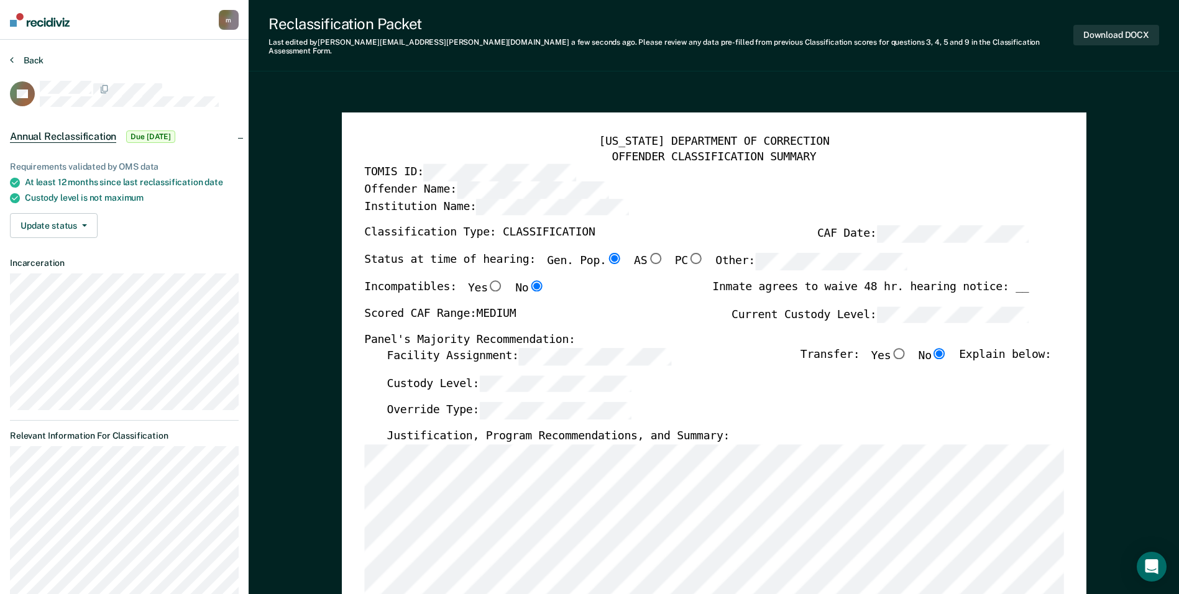
click at [30, 57] on button "Back" at bounding box center [27, 60] width 34 height 11
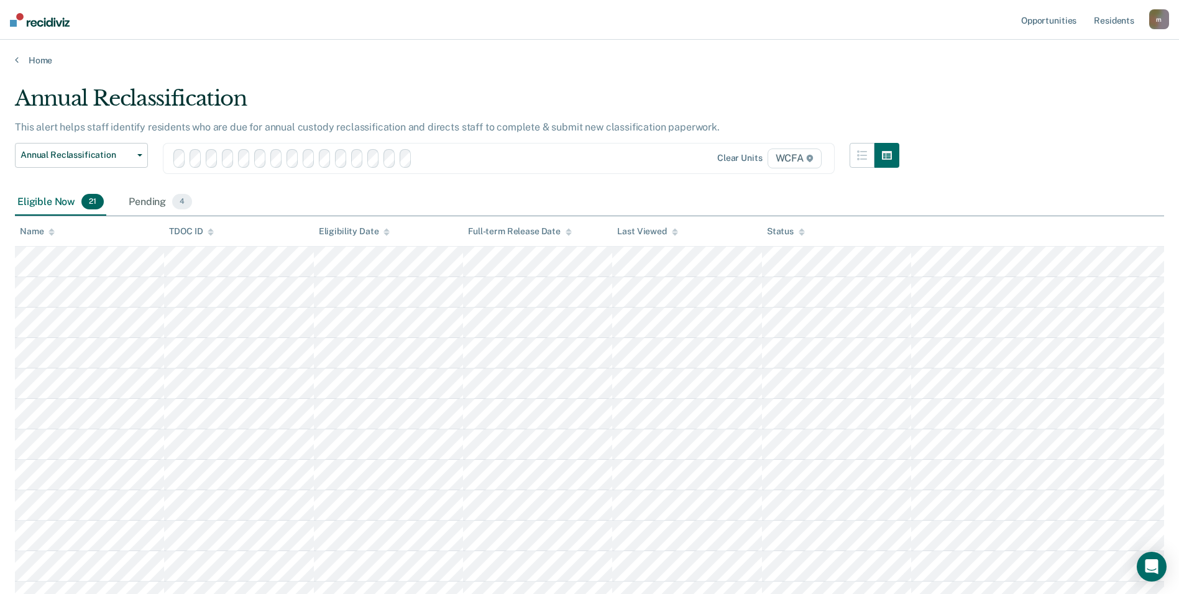
scroll to position [428, 0]
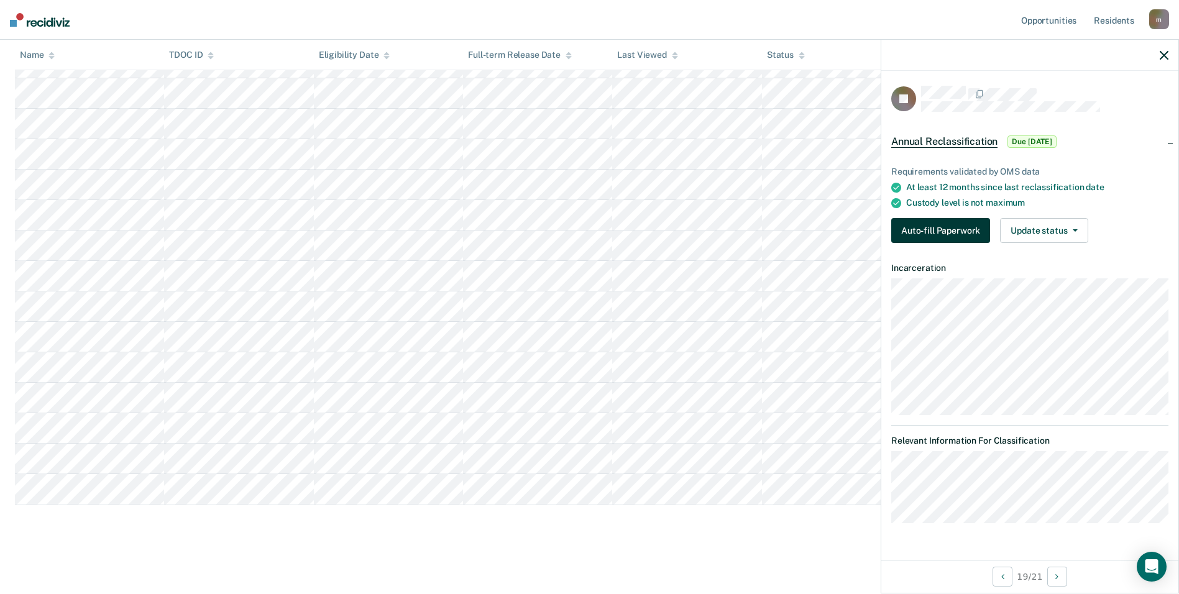
click at [947, 231] on button "Auto-fill Paperwork" at bounding box center [940, 230] width 99 height 25
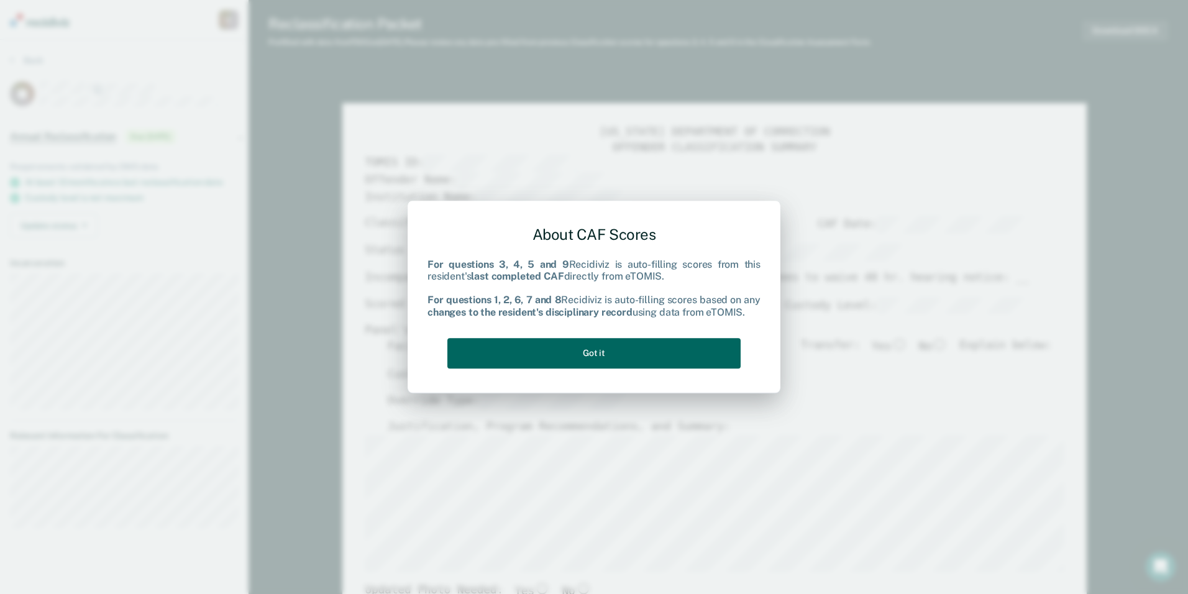
click at [580, 357] on button "Got it" at bounding box center [593, 353] width 293 height 30
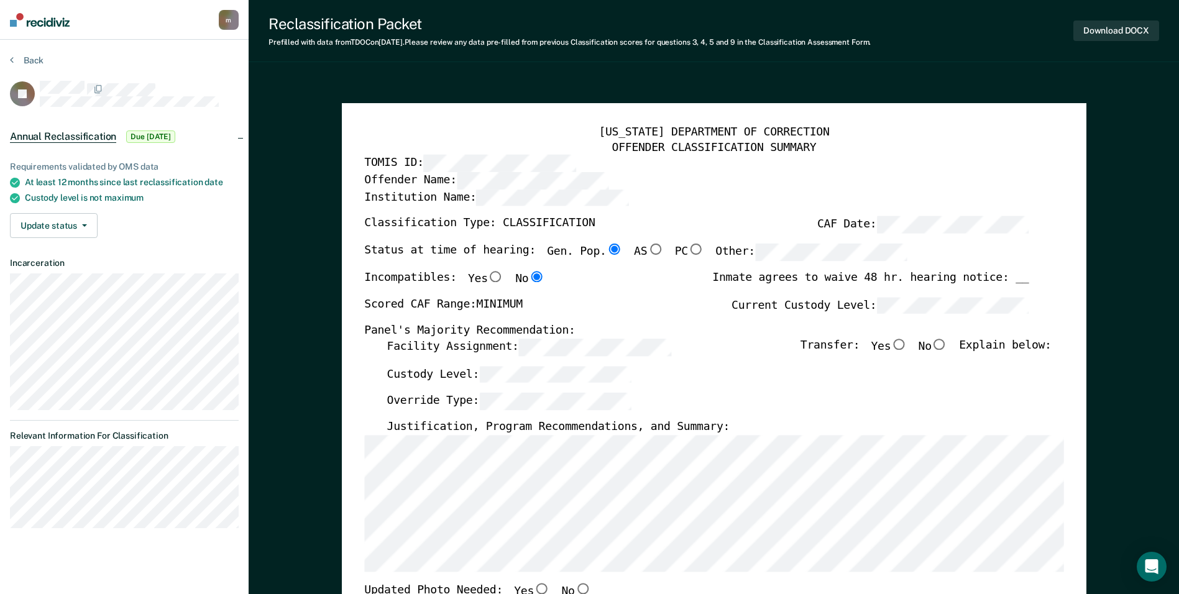
click at [946, 345] on input "No" at bounding box center [940, 344] width 16 height 11
type textarea "x"
radio input "true"
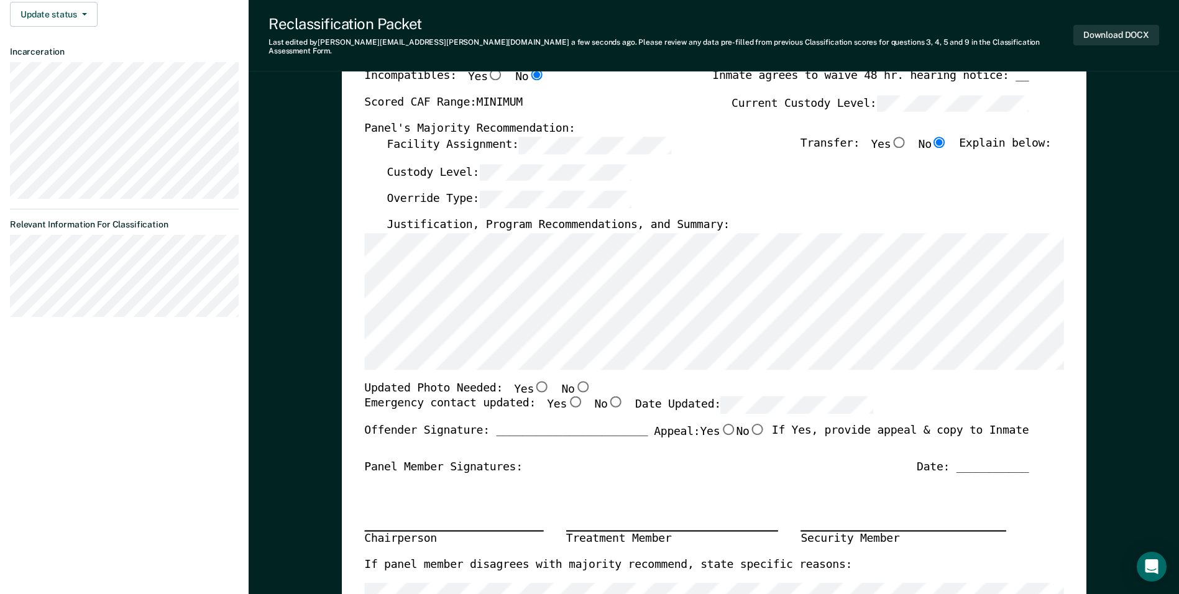
scroll to position [249, 0]
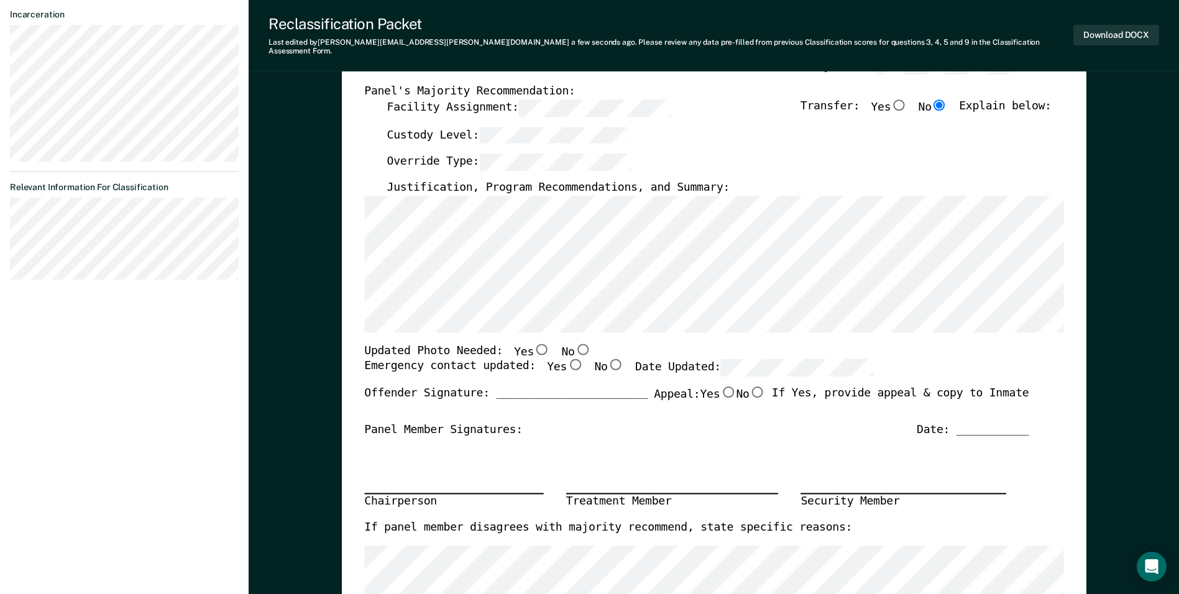
click at [567, 359] on input "Yes" at bounding box center [575, 364] width 16 height 11
type textarea "x"
radio input "true"
click at [574, 343] on input "No" at bounding box center [582, 348] width 16 height 11
type textarea "x"
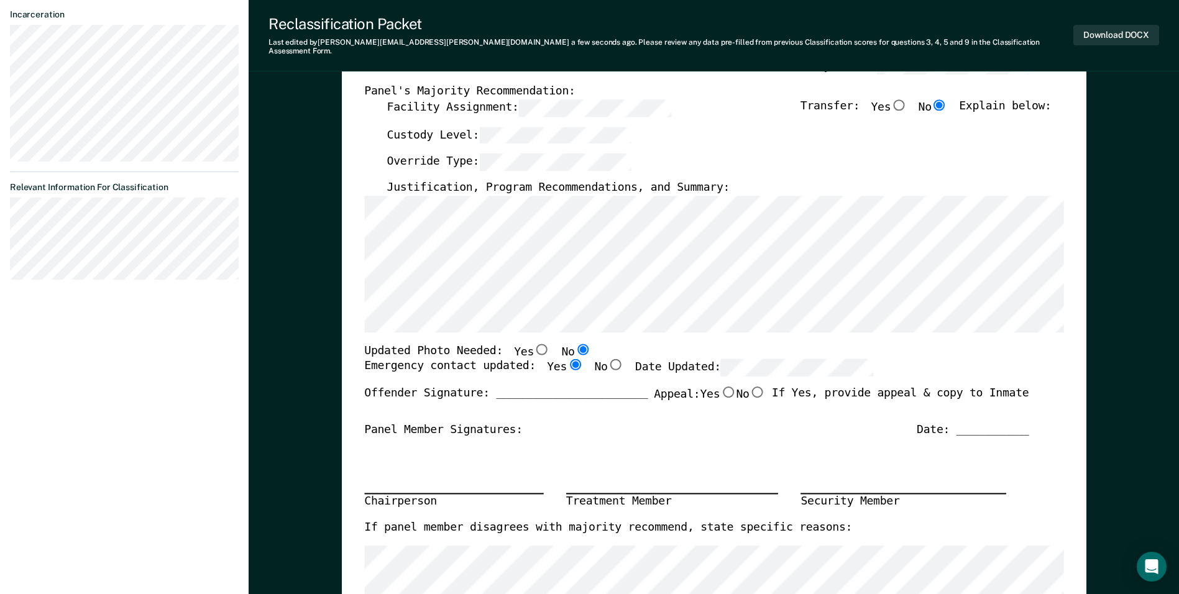
radio input "true"
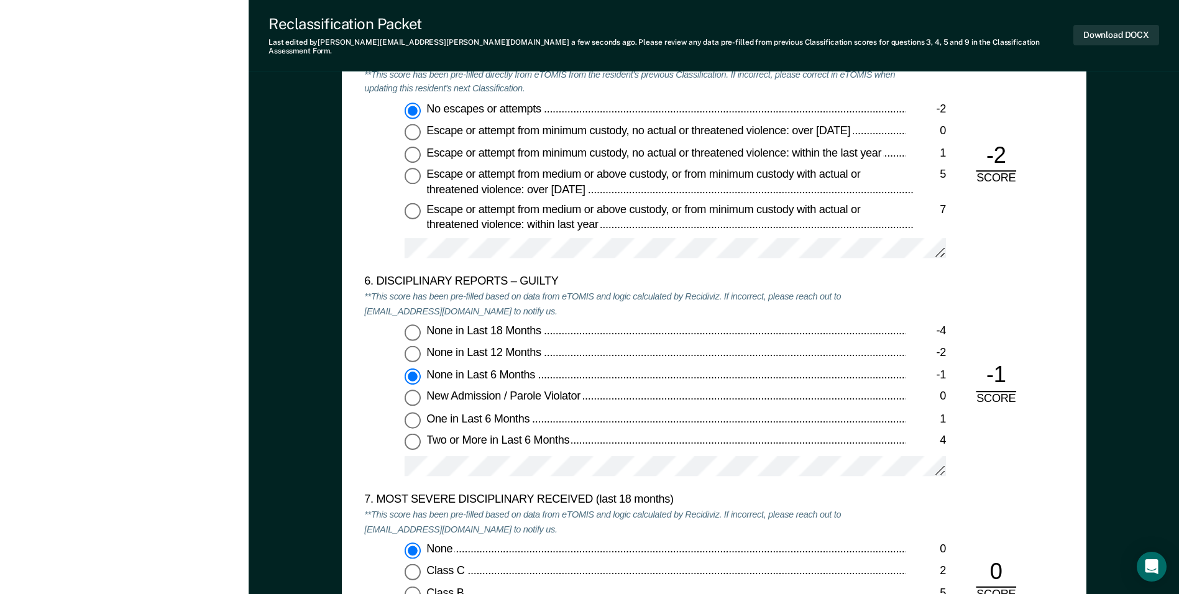
scroll to position [2051, 0]
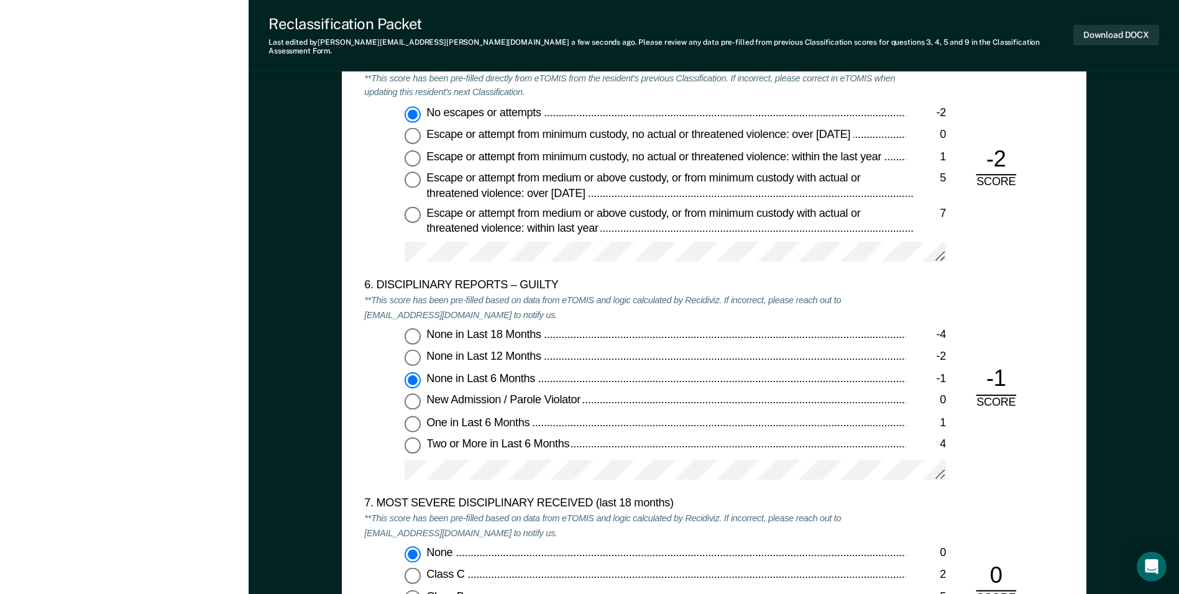
drag, startPoint x: 543, startPoint y: 350, endPoint x: 541, endPoint y: 370, distance: 20.5
click at [543, 350] on span "None in Last 12 Months" at bounding box center [484, 356] width 117 height 12
click at [421, 350] on input "None in Last 12 Months -2" at bounding box center [413, 358] width 16 height 16
type textarea "x"
radio input "true"
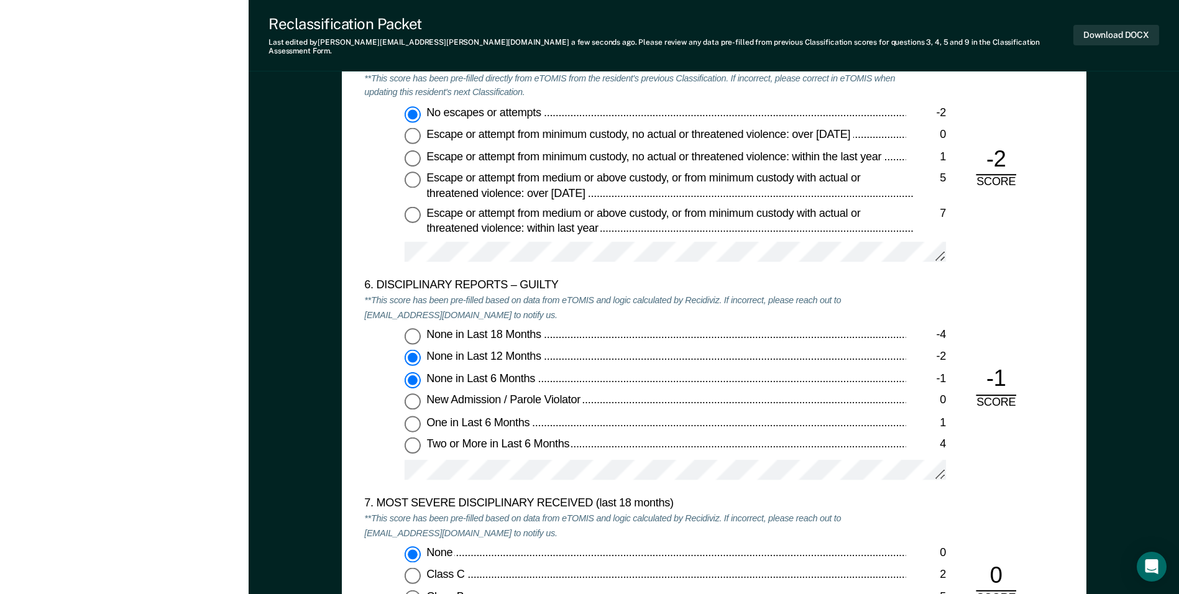
radio input "false"
click at [500, 474] on div at bounding box center [675, 475] width 541 height 31
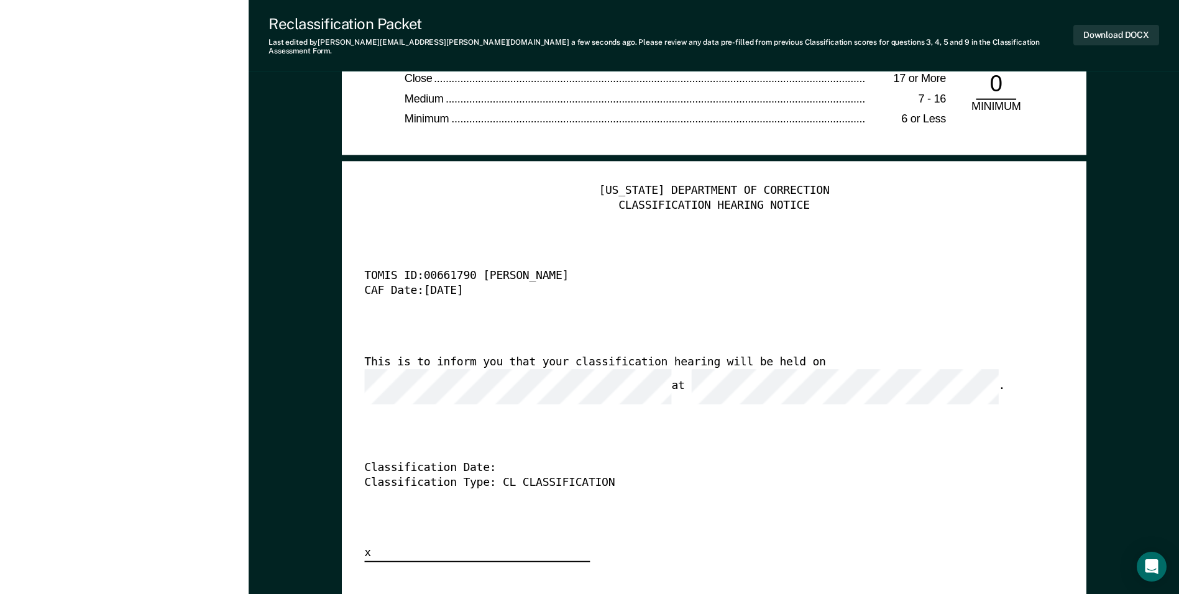
scroll to position [2983, 0]
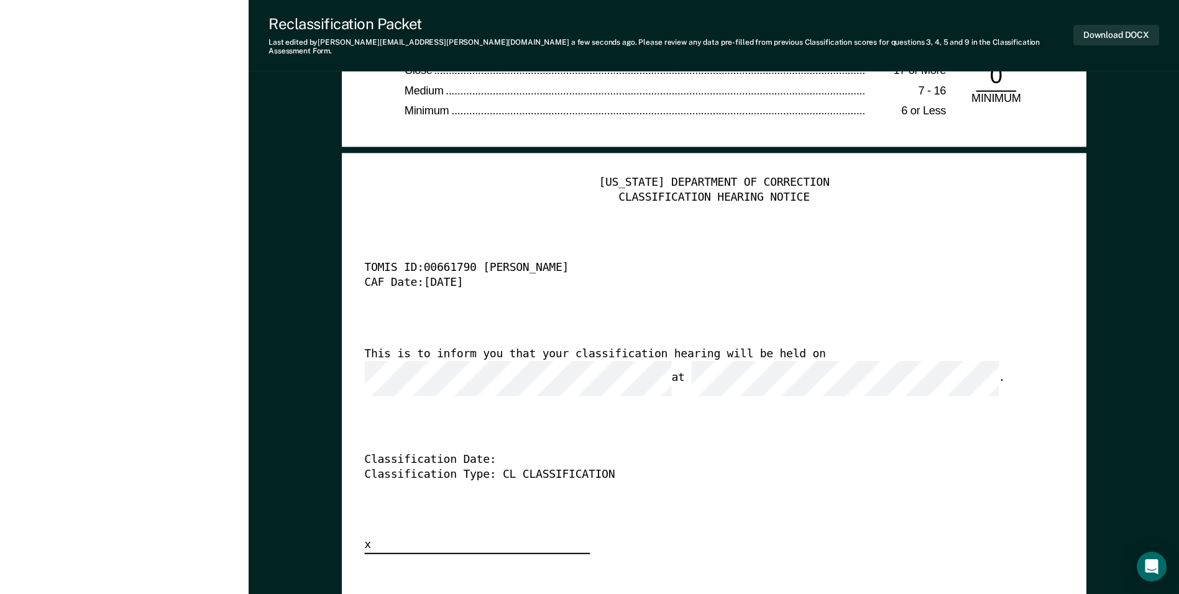
click at [447, 356] on div "This is to inform you that your classification hearing will be held on at ." at bounding box center [696, 371] width 664 height 49
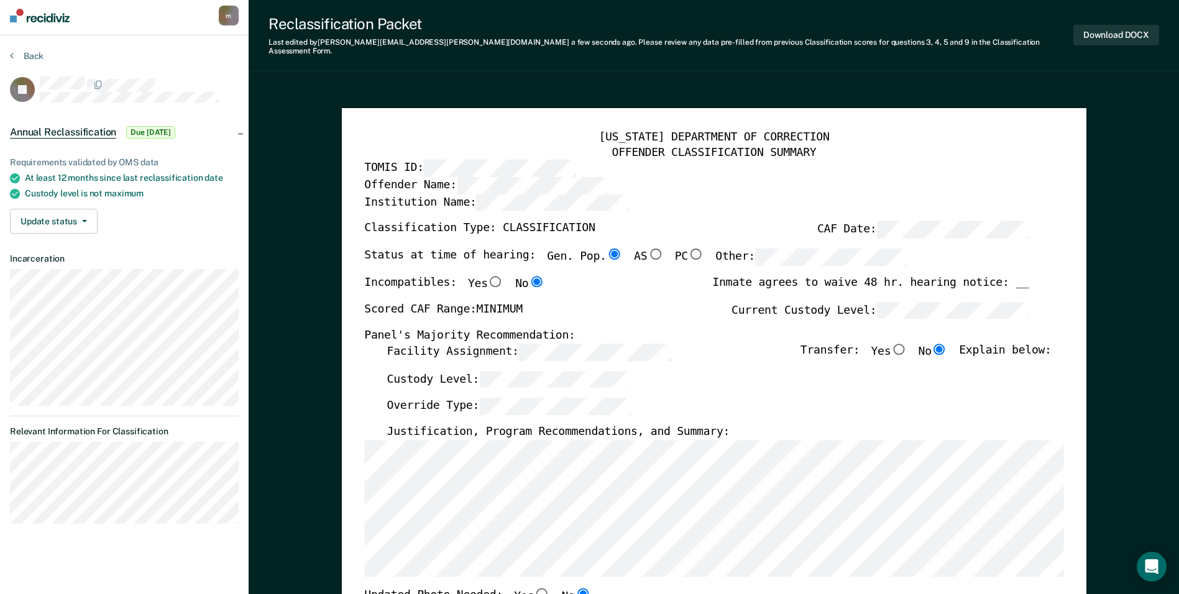
scroll to position [0, 0]
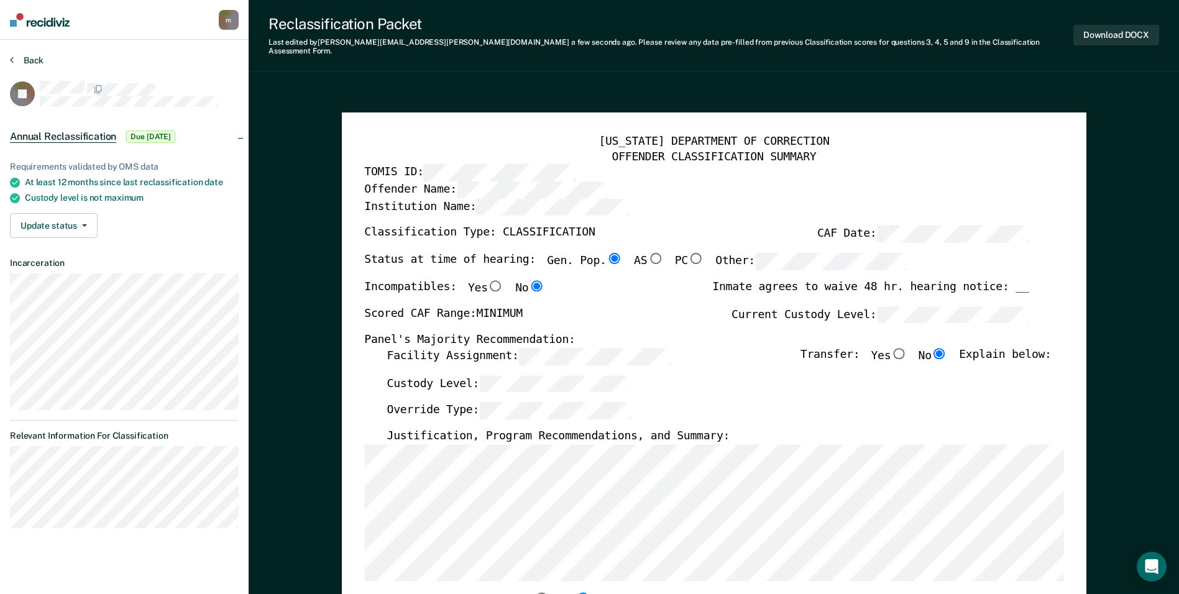
click at [39, 59] on button "Back" at bounding box center [27, 60] width 34 height 11
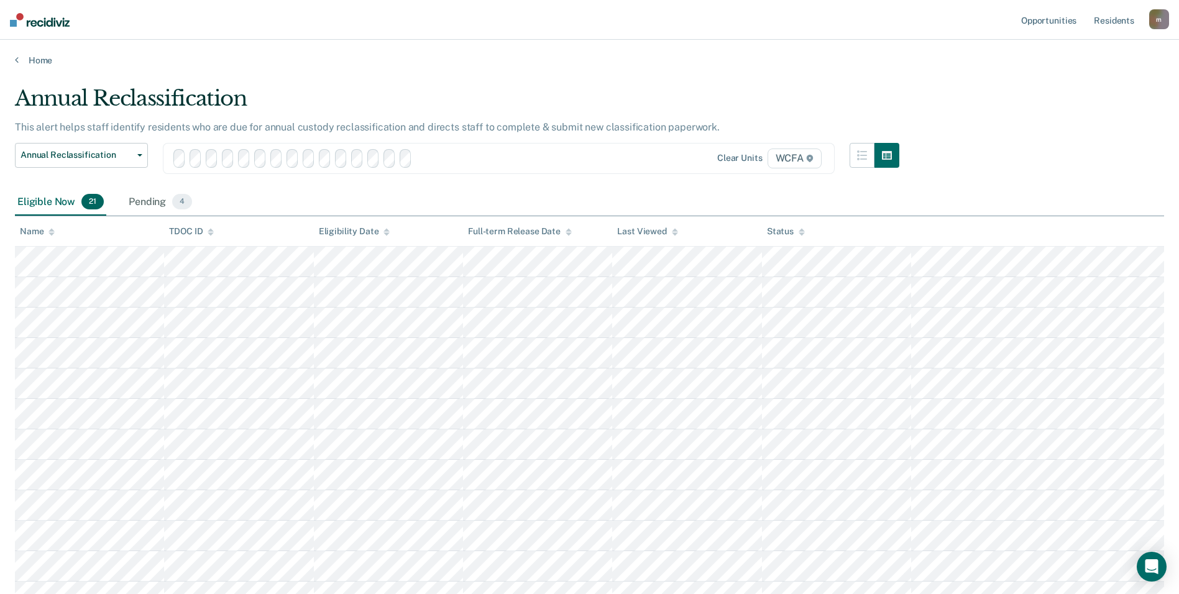
scroll to position [428, 0]
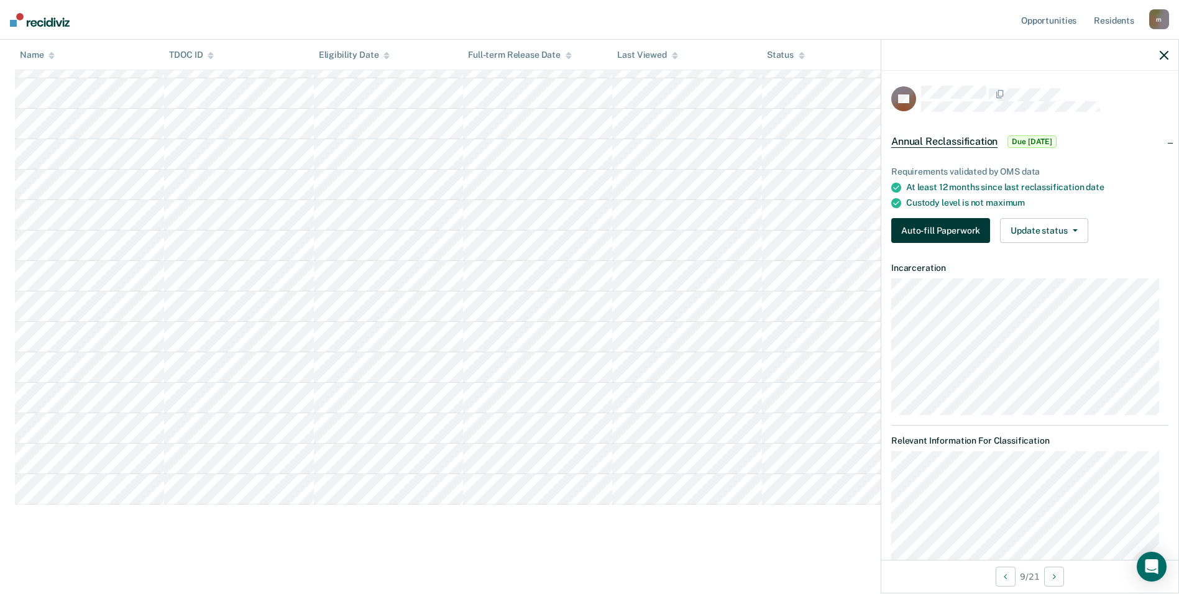
click at [922, 224] on button "Auto-fill Paperwork" at bounding box center [940, 230] width 99 height 25
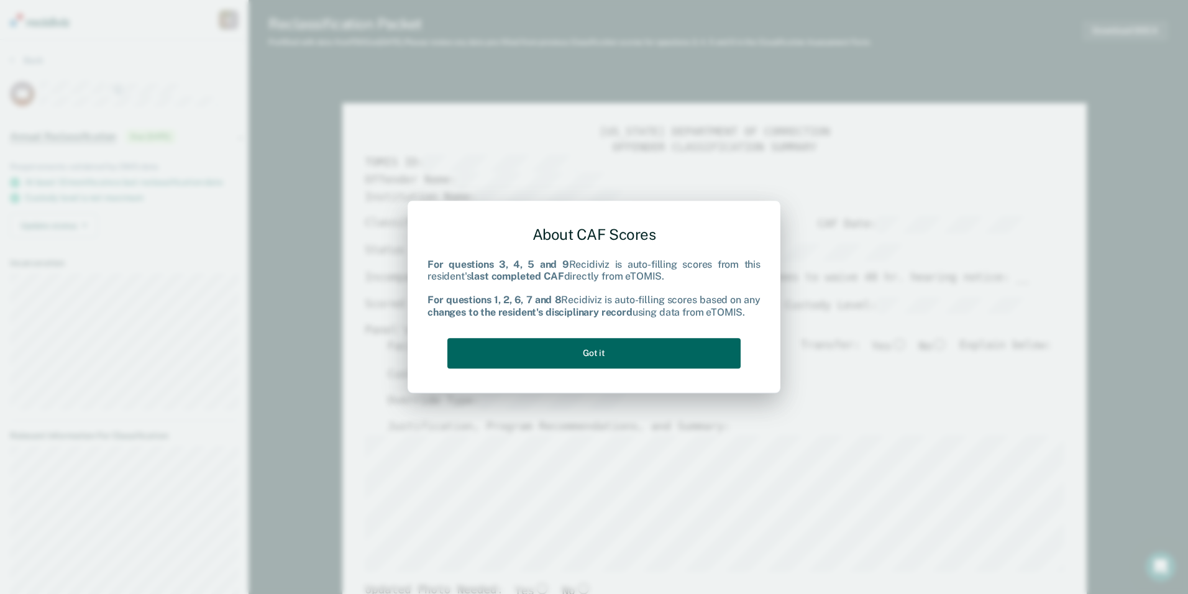
click at [638, 354] on button "Got it" at bounding box center [593, 353] width 293 height 30
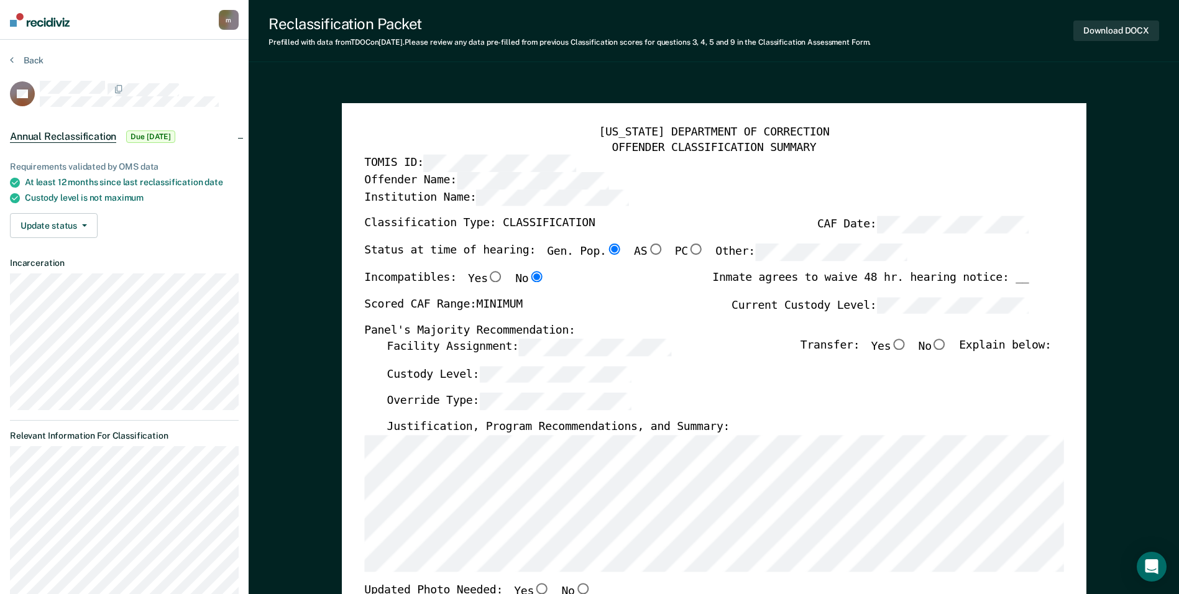
click at [948, 344] on input "No" at bounding box center [940, 344] width 16 height 11
type textarea "x"
radio input "true"
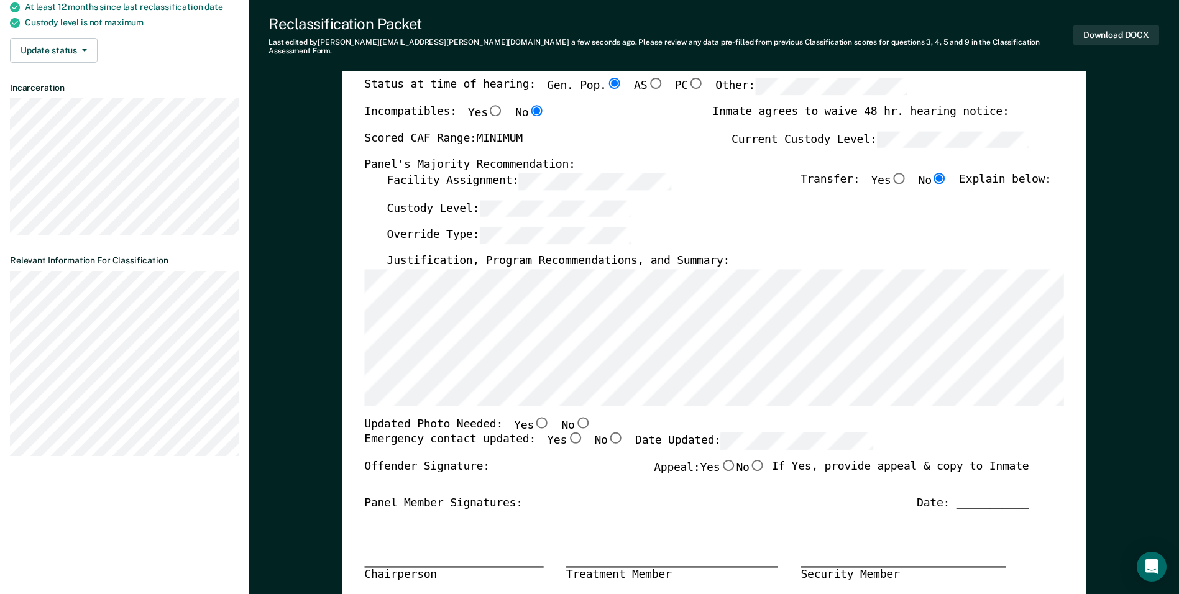
scroll to position [311, 0]
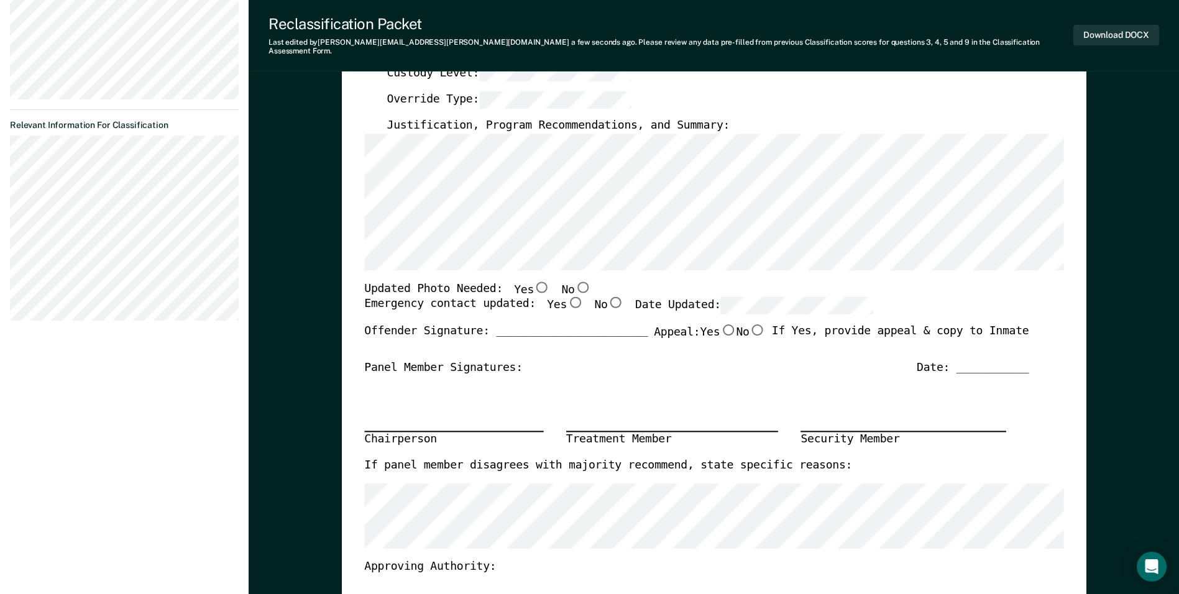
click at [750, 284] on div "Updated Photo Needed: Yes No" at bounding box center [696, 289] width 664 height 16
click at [567, 297] on input "Yes" at bounding box center [575, 302] width 16 height 11
type textarea "x"
radio input "true"
click at [534, 281] on input "Yes" at bounding box center [542, 286] width 16 height 11
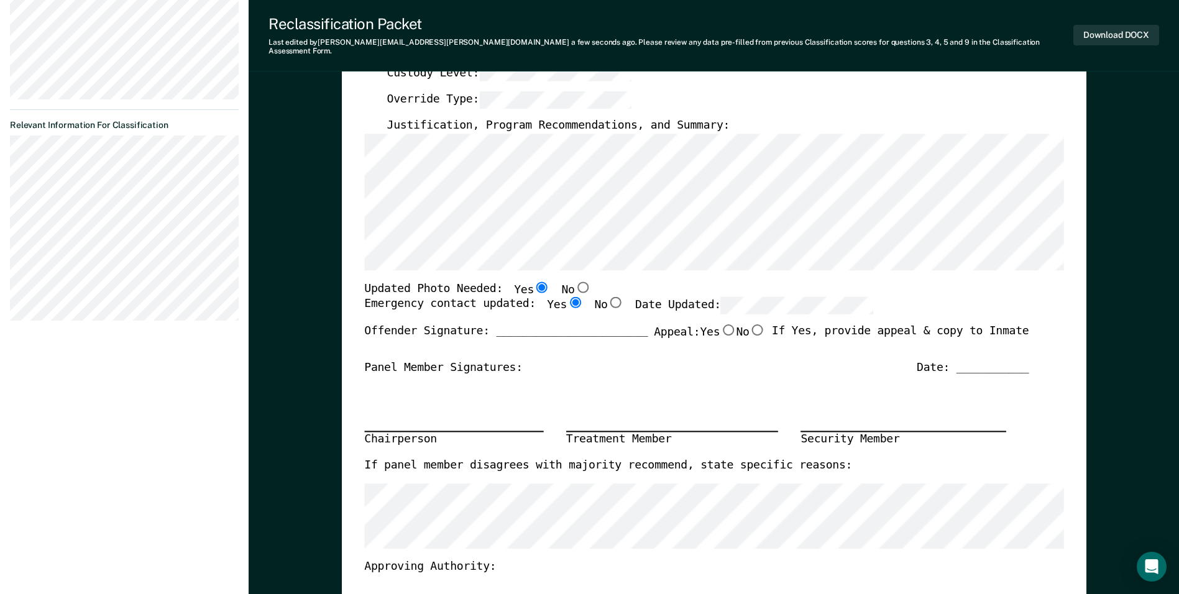
type textarea "x"
radio input "true"
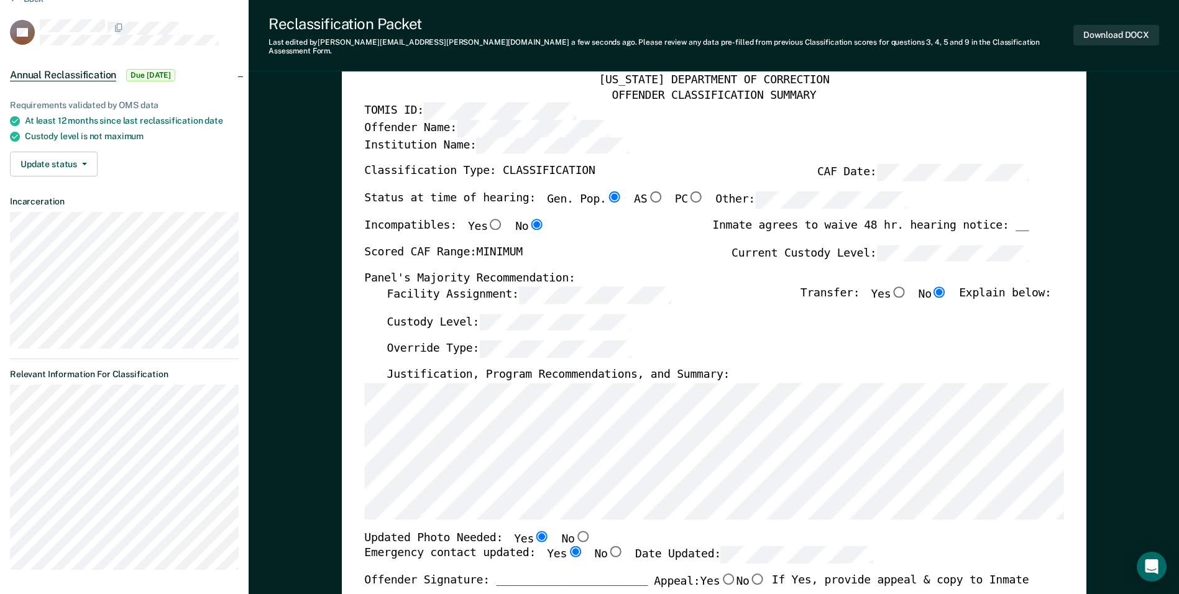
scroll to position [0, 0]
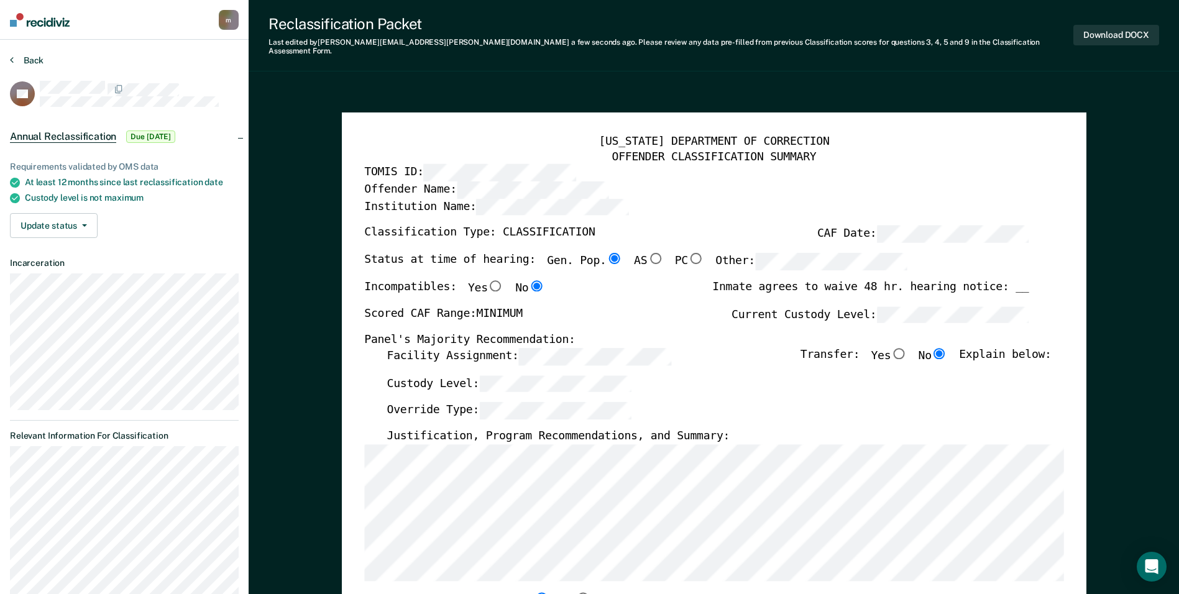
click at [27, 60] on button "Back" at bounding box center [27, 60] width 34 height 11
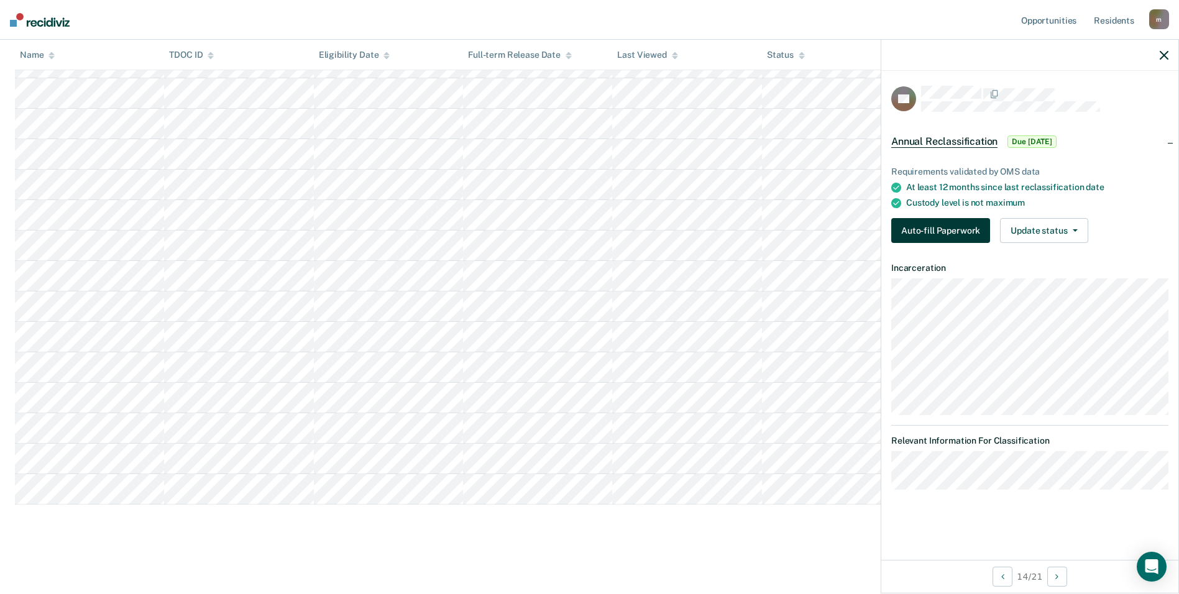
click at [918, 226] on button "Auto-fill Paperwork" at bounding box center [940, 230] width 99 height 25
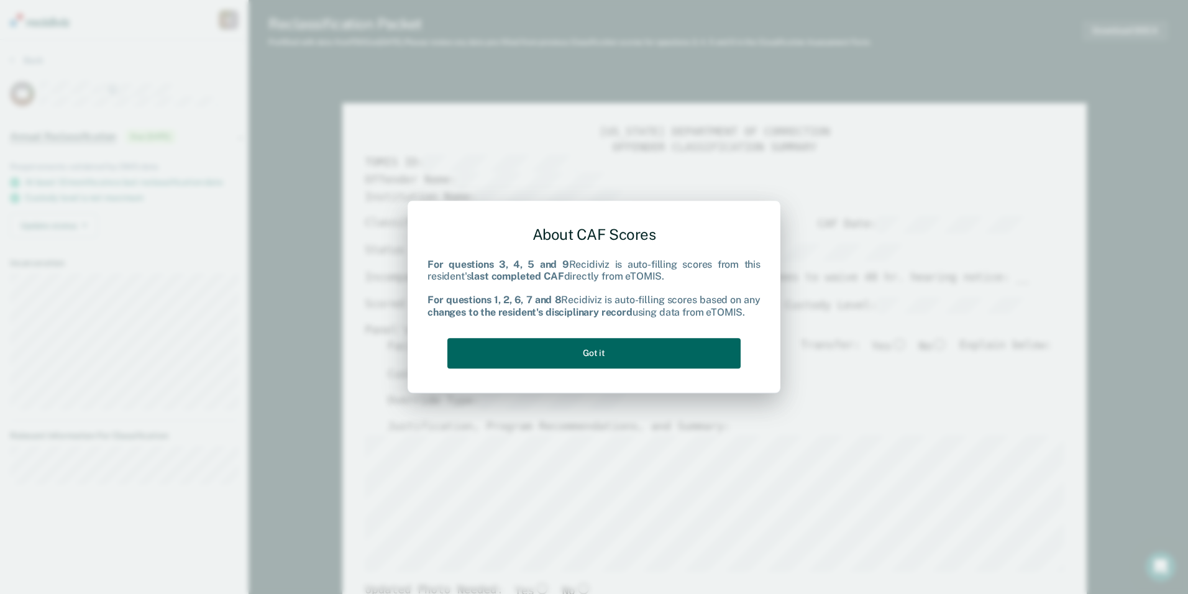
click at [557, 350] on button "Got it" at bounding box center [593, 353] width 293 height 30
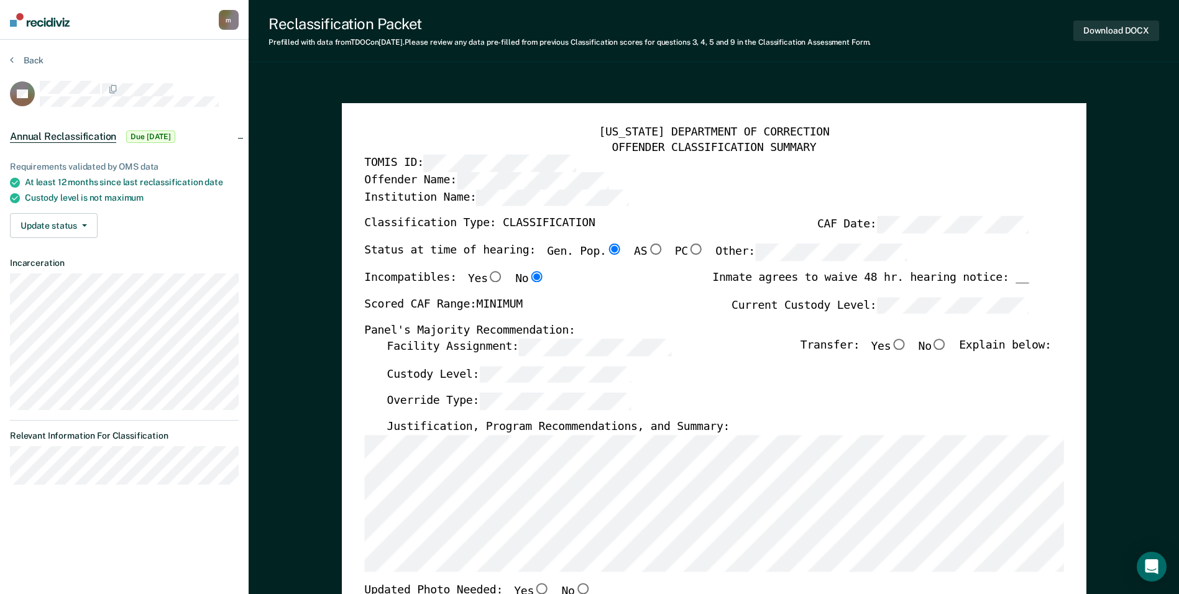
click at [869, 234] on label "CAF Date:" at bounding box center [922, 225] width 211 height 17
click at [948, 342] on input "No" at bounding box center [940, 344] width 16 height 11
type textarea "x"
radio input "true"
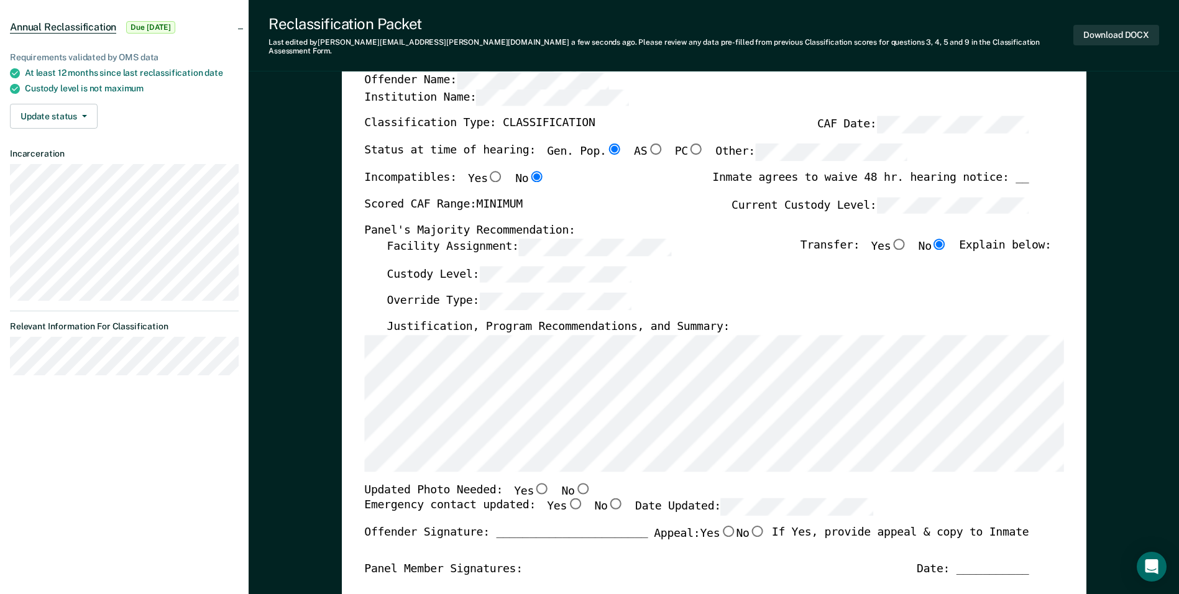
scroll to position [311, 0]
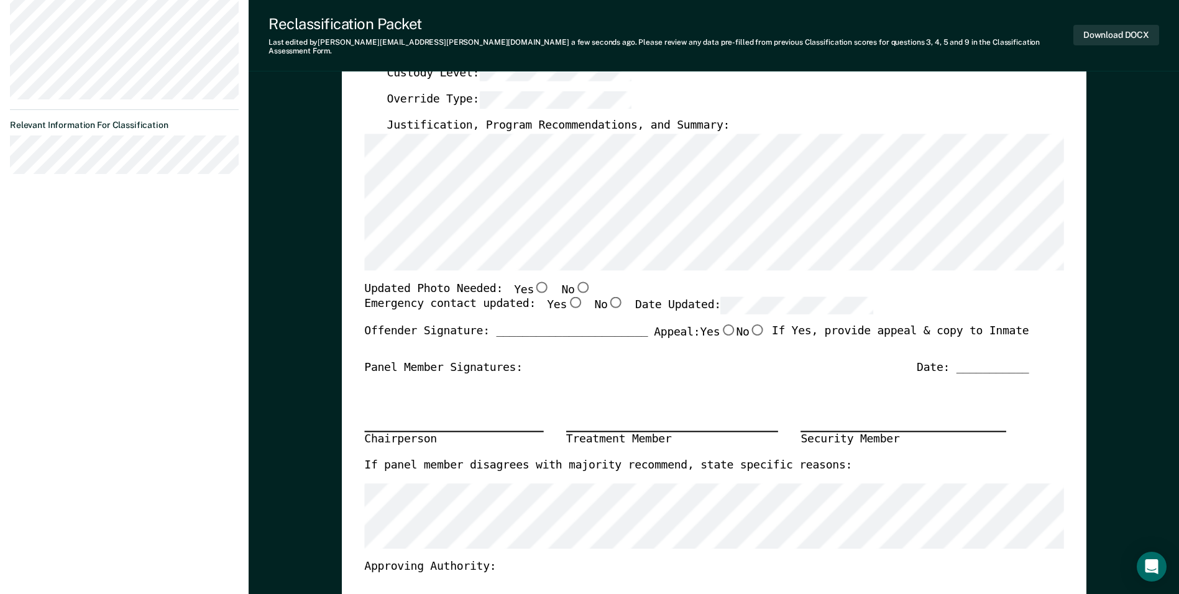
click at [567, 297] on input "Yes" at bounding box center [575, 302] width 16 height 11
type textarea "x"
radio input "true"
click at [574, 281] on input "No" at bounding box center [582, 286] width 16 height 11
type textarea "x"
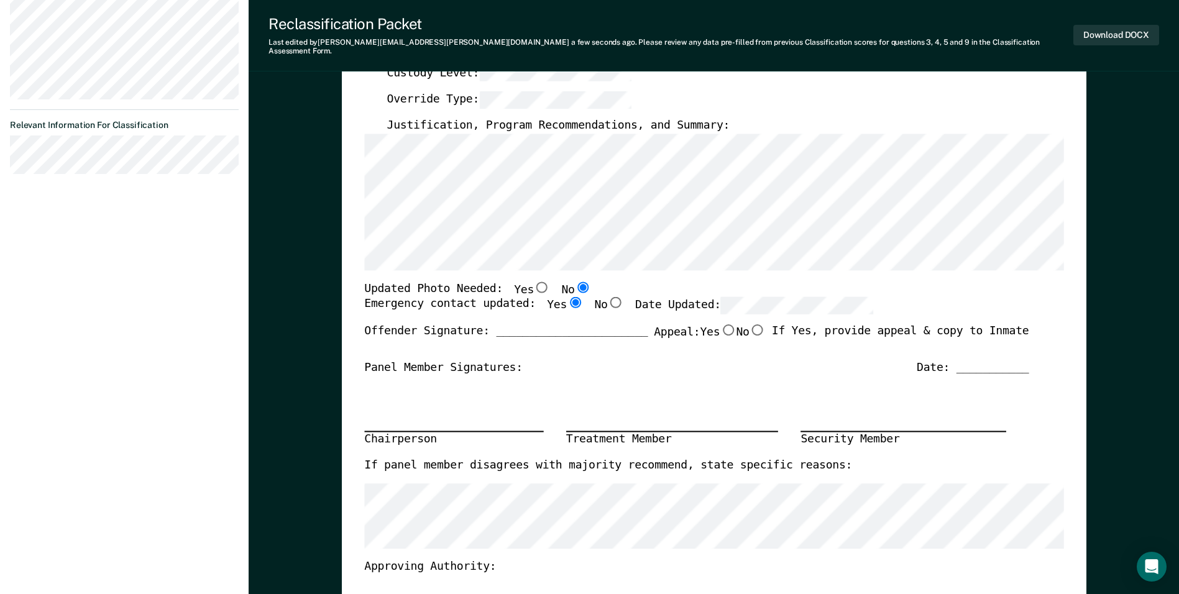
radio input "true"
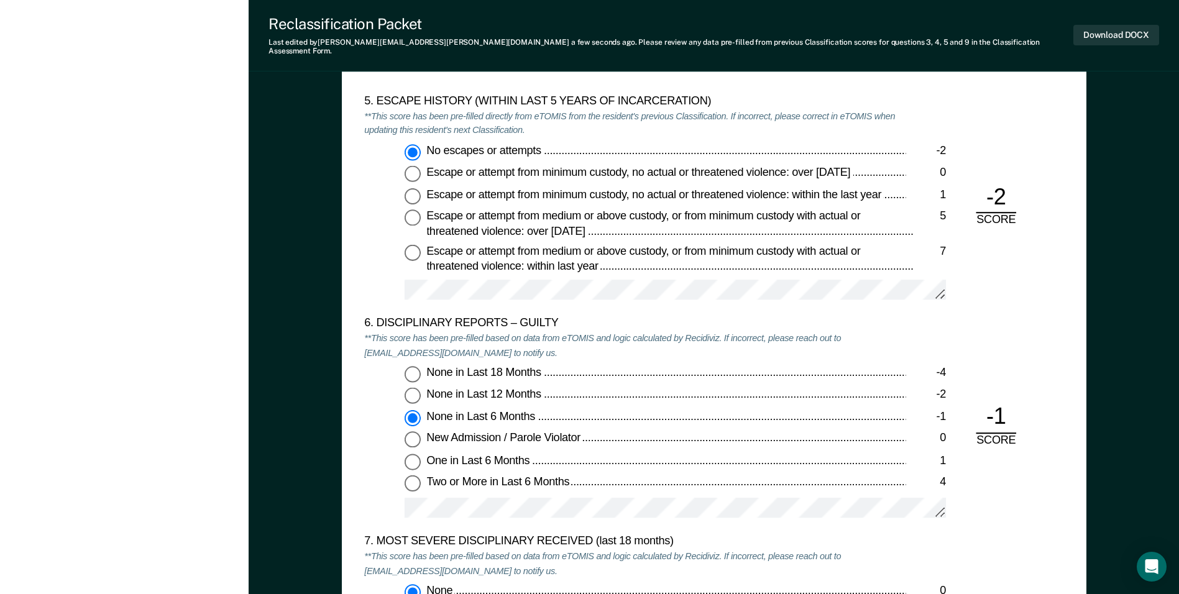
scroll to position [1989, 0]
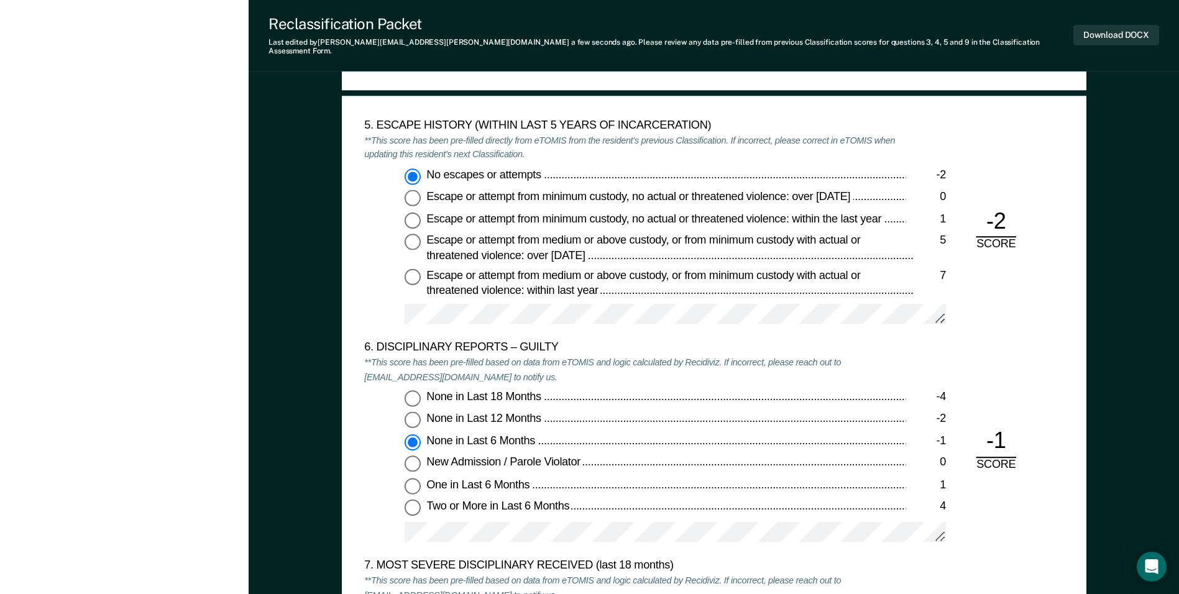
click at [557, 412] on div "None in Last 12 Months" at bounding box center [665, 419] width 479 height 15
click at [421, 412] on input "None in Last 12 Months -2" at bounding box center [413, 420] width 16 height 16
type textarea "x"
radio input "true"
radio input "false"
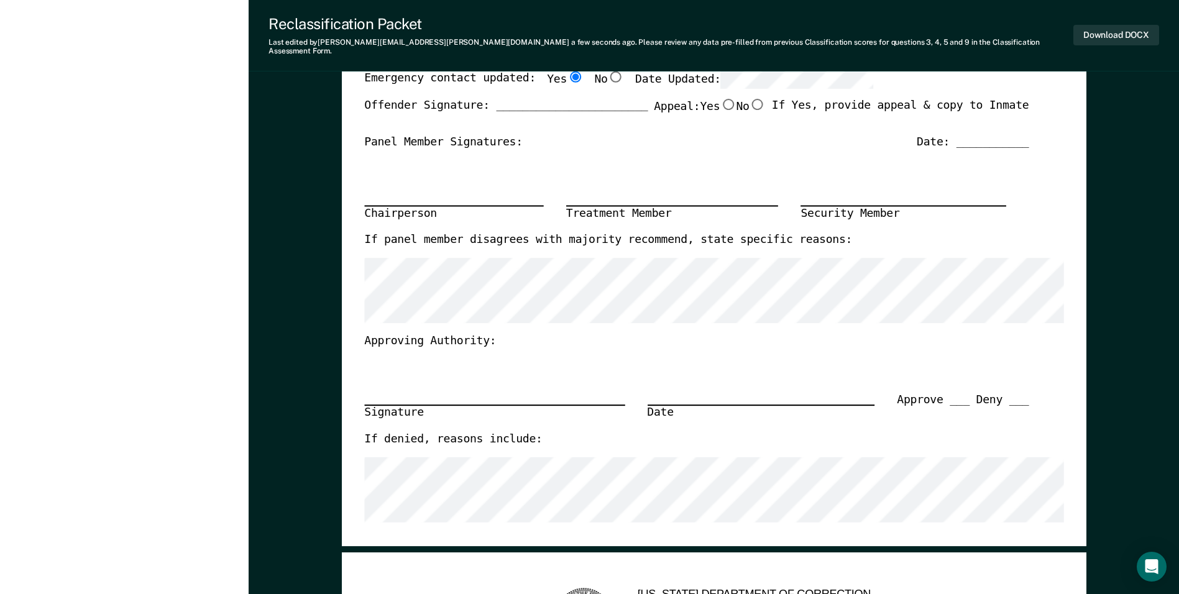
scroll to position [0, 0]
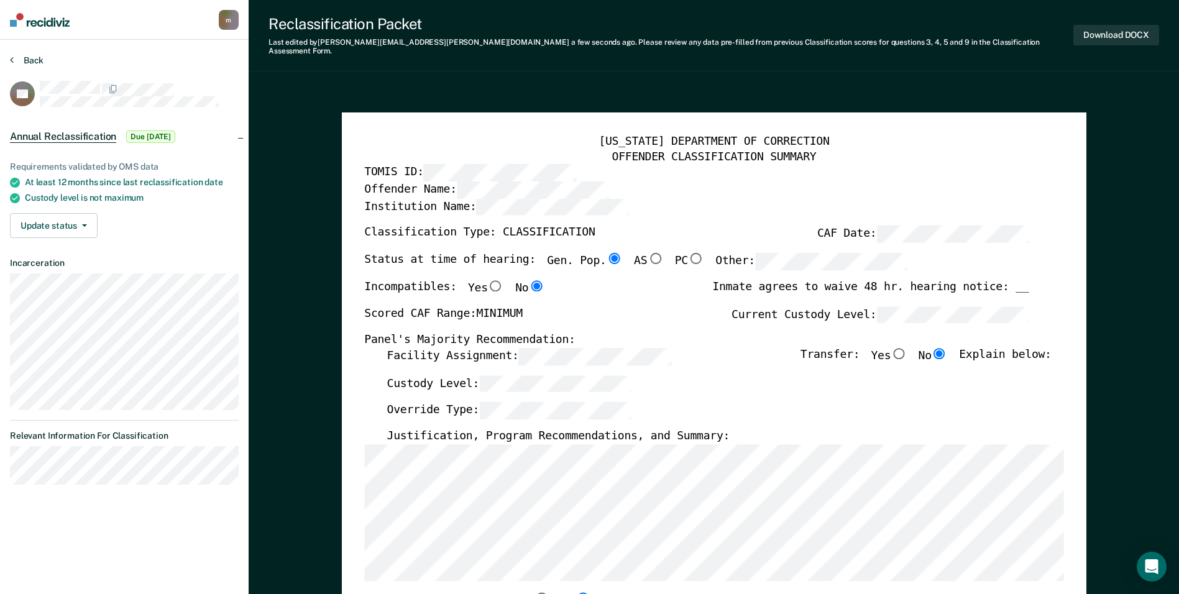
click at [23, 60] on button "Back" at bounding box center [27, 60] width 34 height 11
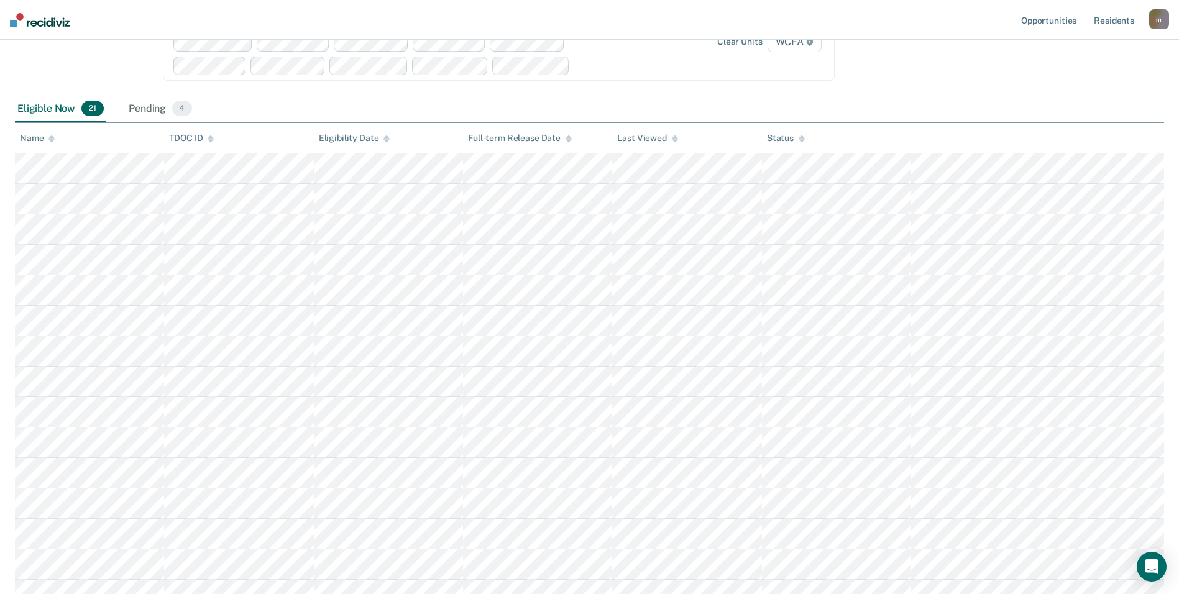
scroll to position [117, 0]
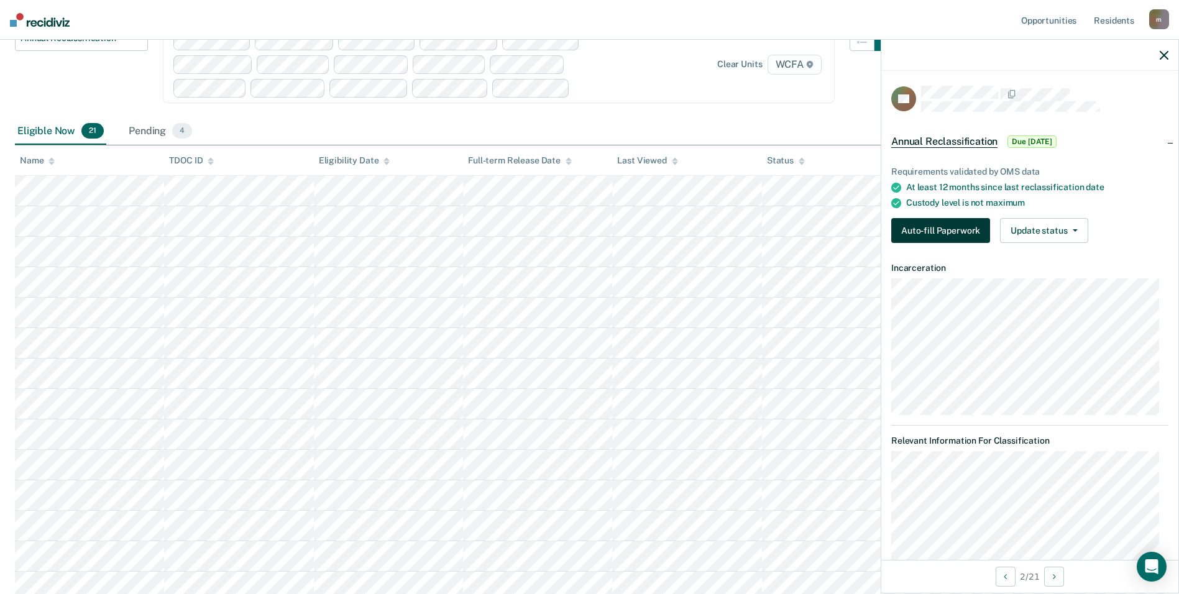
click at [904, 226] on button "Auto-fill Paperwork" at bounding box center [940, 230] width 99 height 25
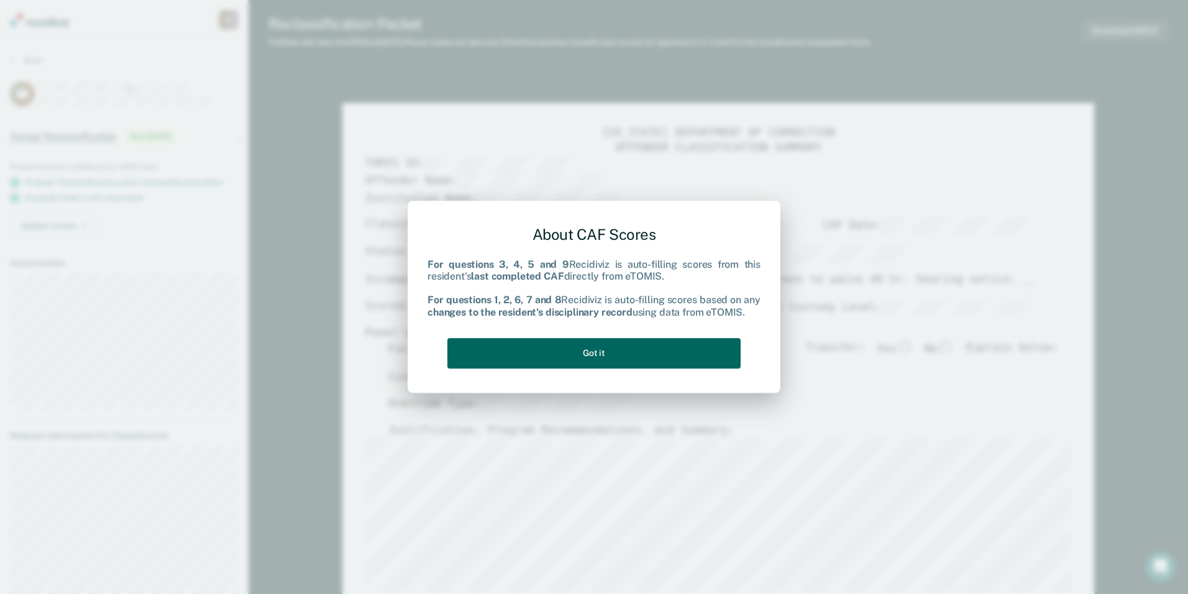
click at [626, 360] on button "Got it" at bounding box center [593, 353] width 293 height 30
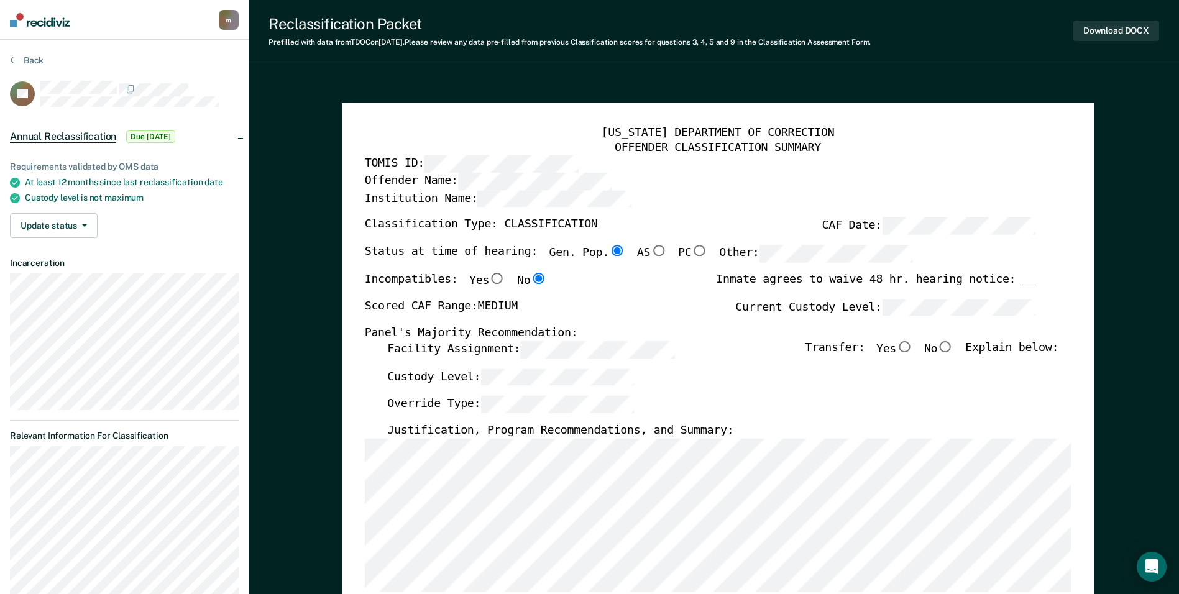
click at [800, 265] on div "Status at time of hearing: Gen. Pop. AS PC Other:" at bounding box center [638, 258] width 548 height 27
click at [844, 226] on label "CAF Date:" at bounding box center [929, 226] width 214 height 17
click at [953, 347] on input "No" at bounding box center [945, 346] width 16 height 11
type textarea "x"
radio input "true"
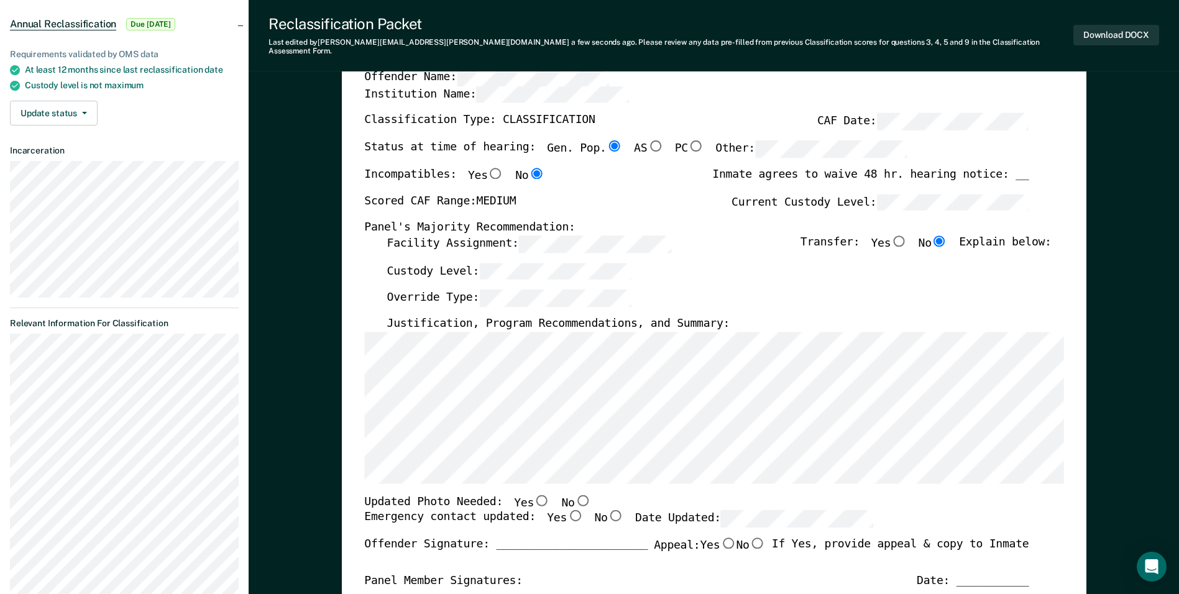
scroll to position [249, 0]
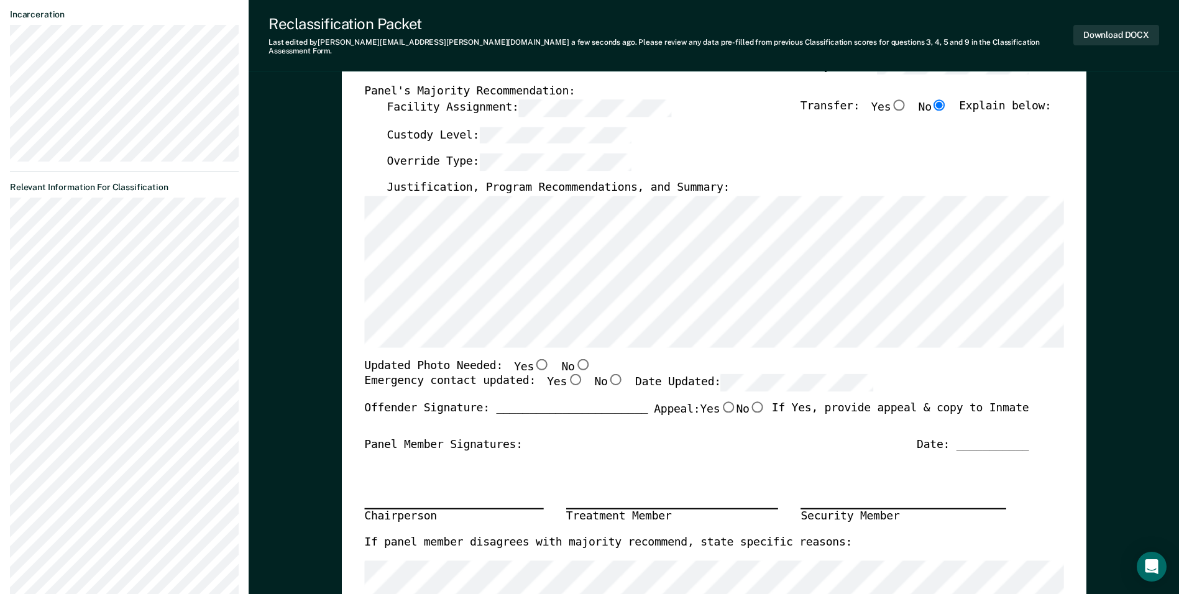
click at [559, 377] on label "Yes" at bounding box center [565, 382] width 36 height 17
click at [567, 377] on input "Yes" at bounding box center [575, 379] width 16 height 11
type textarea "x"
radio input "true"
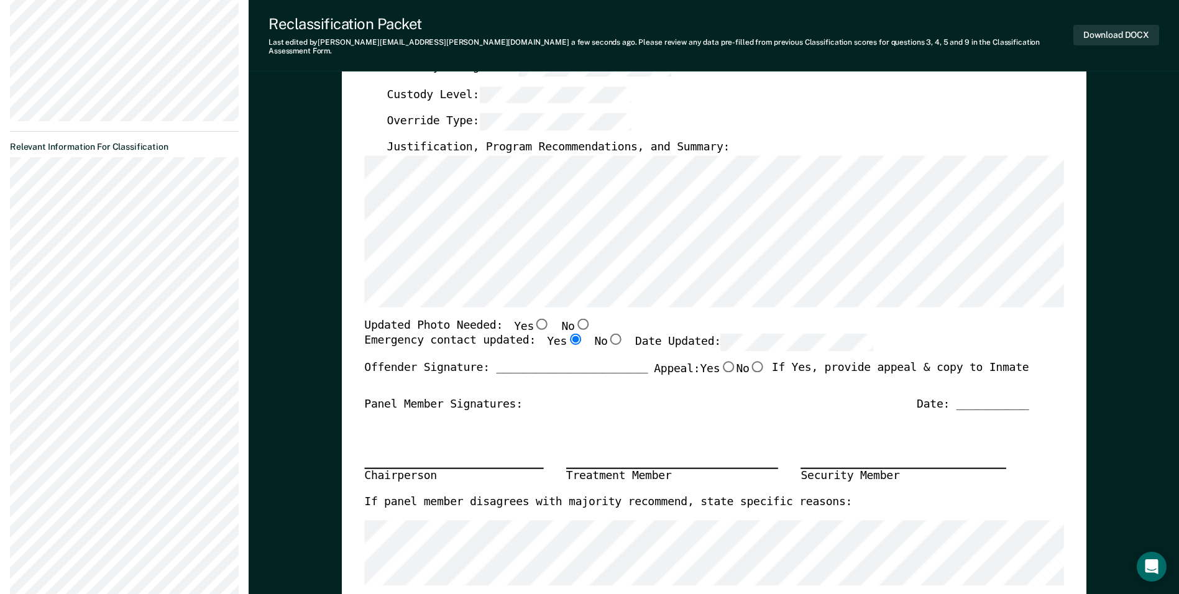
scroll to position [311, 0]
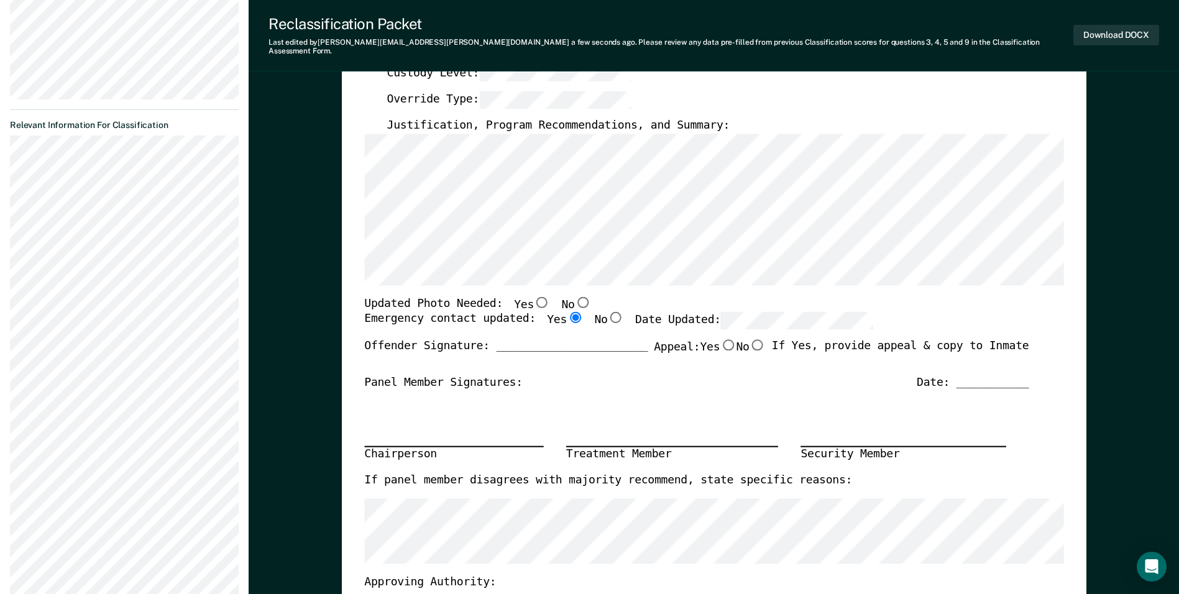
click at [534, 296] on input "Yes" at bounding box center [542, 301] width 16 height 11
type textarea "x"
radio input "true"
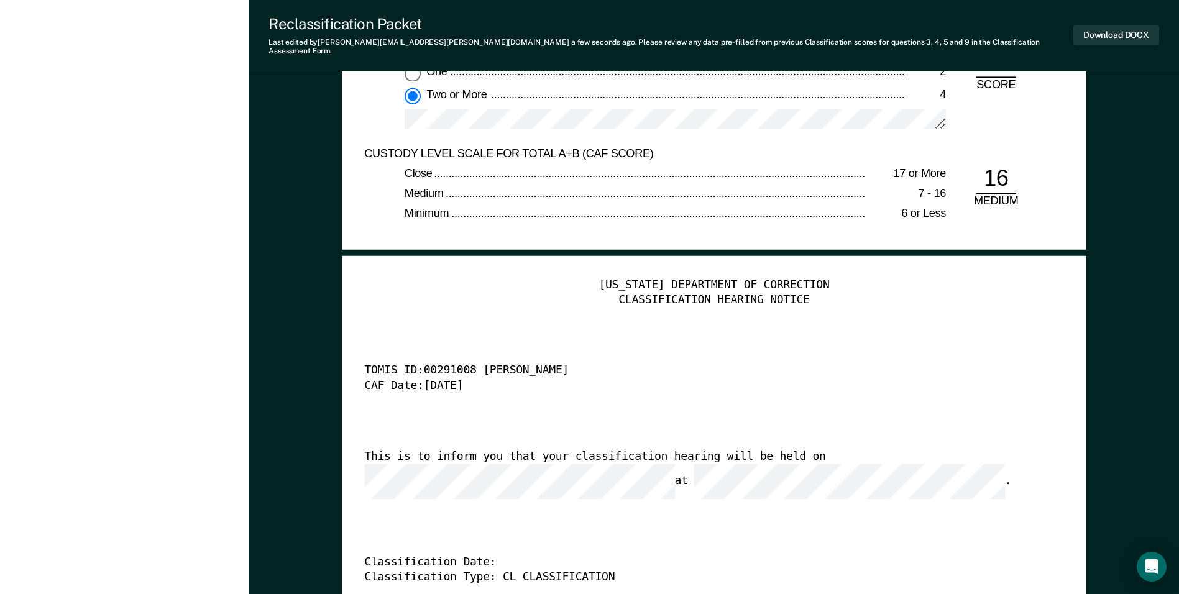
scroll to position [2983, 0]
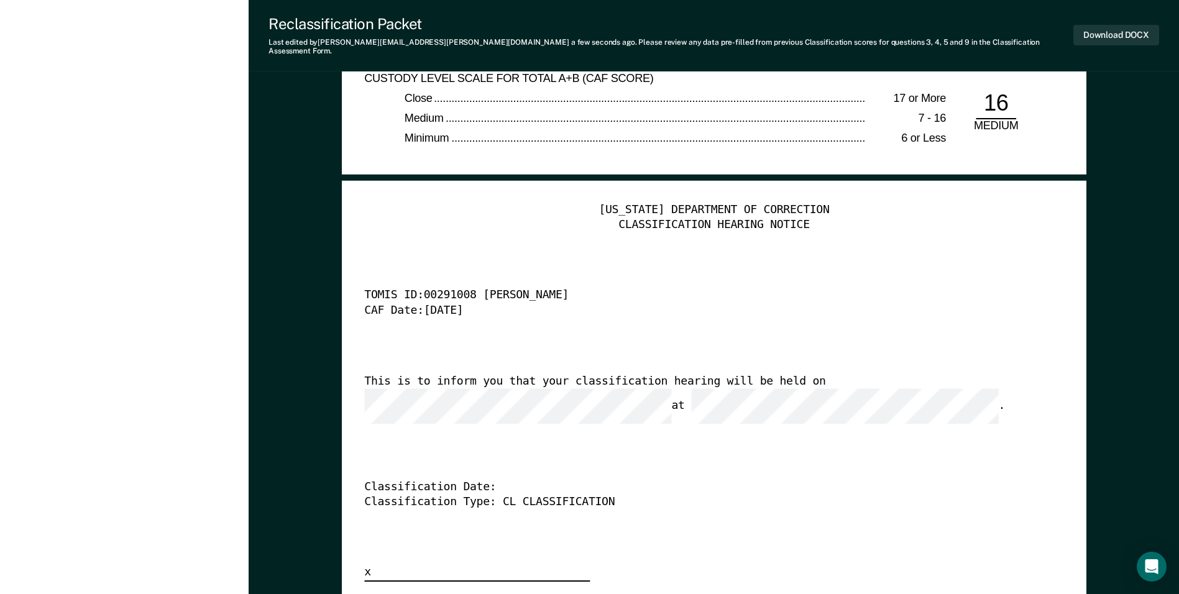
type textarea "x"
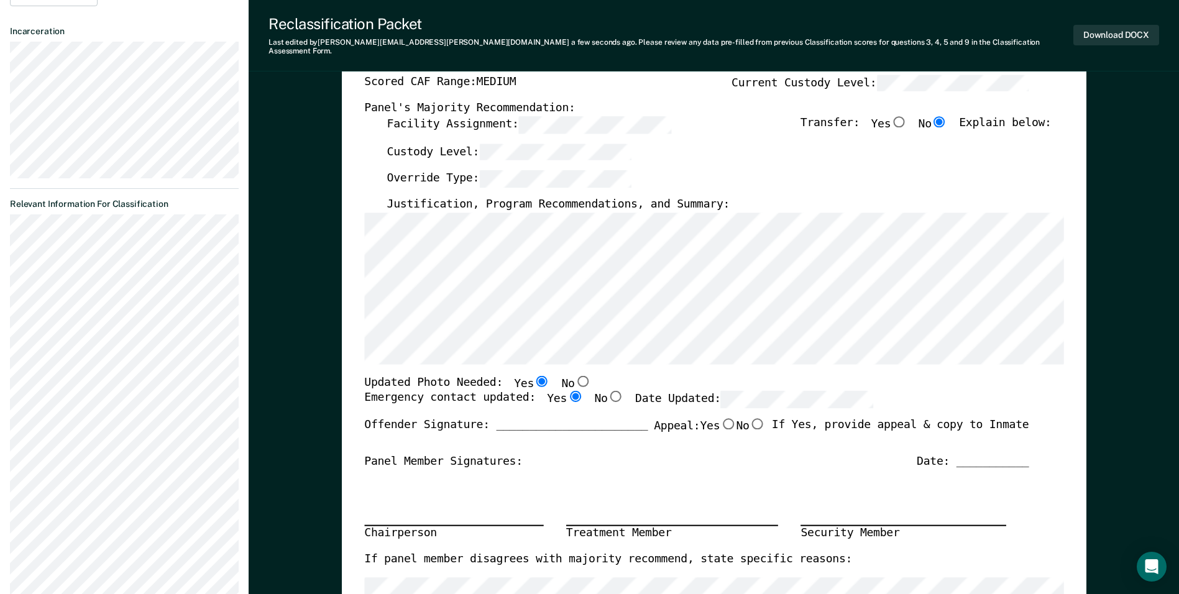
scroll to position [0, 0]
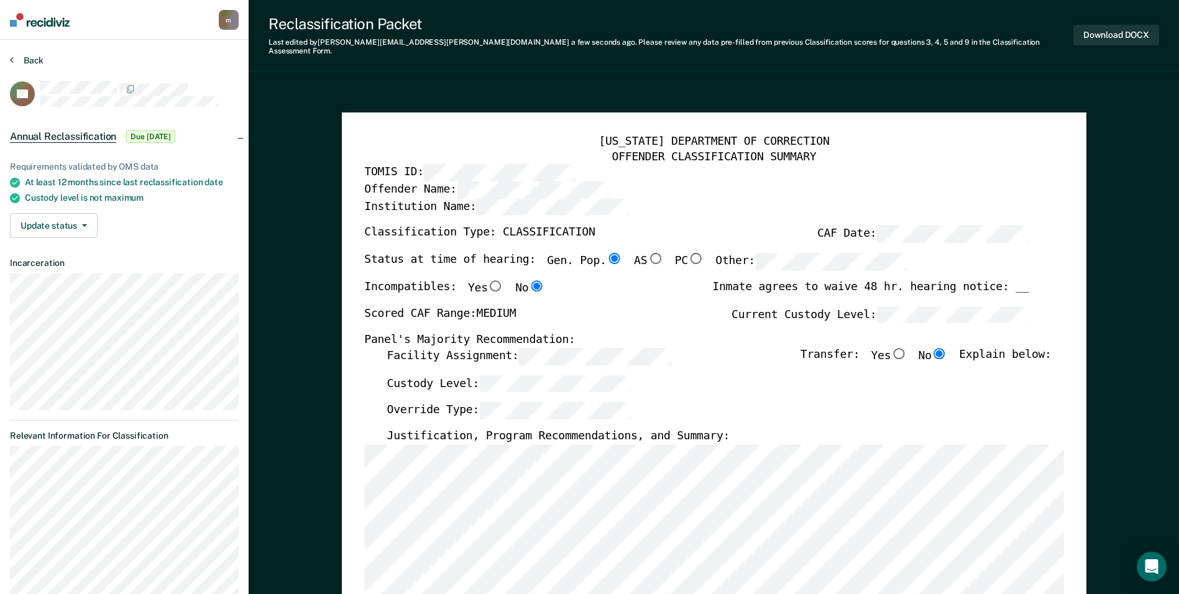
click at [35, 57] on button "Back" at bounding box center [27, 60] width 34 height 11
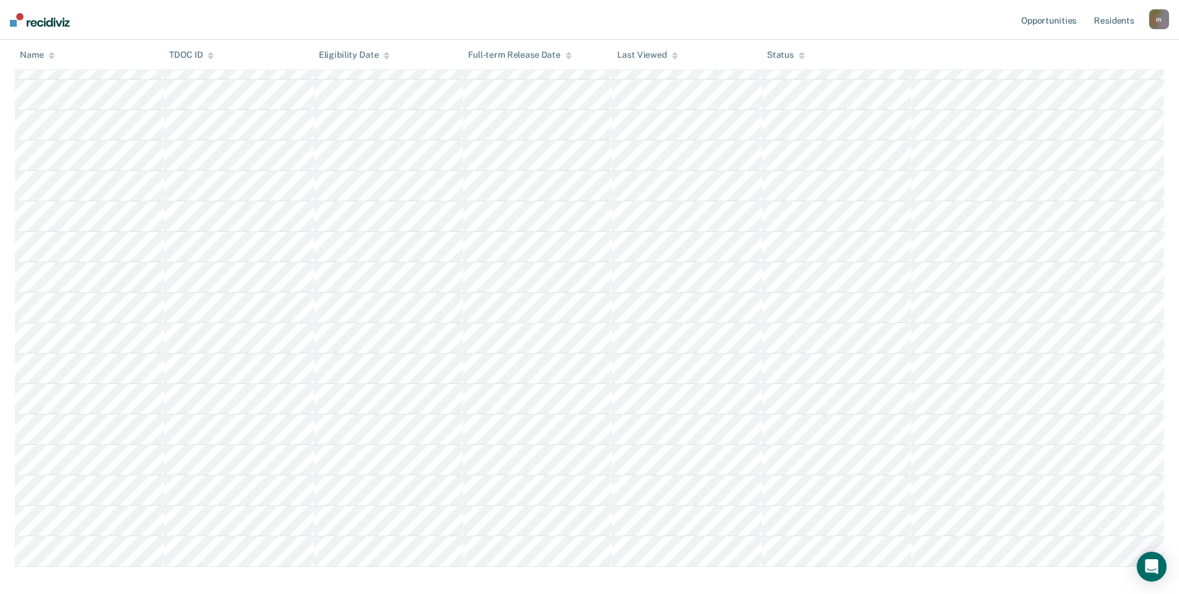
scroll to position [428, 0]
